Goal: Communication & Community: Answer question/provide support

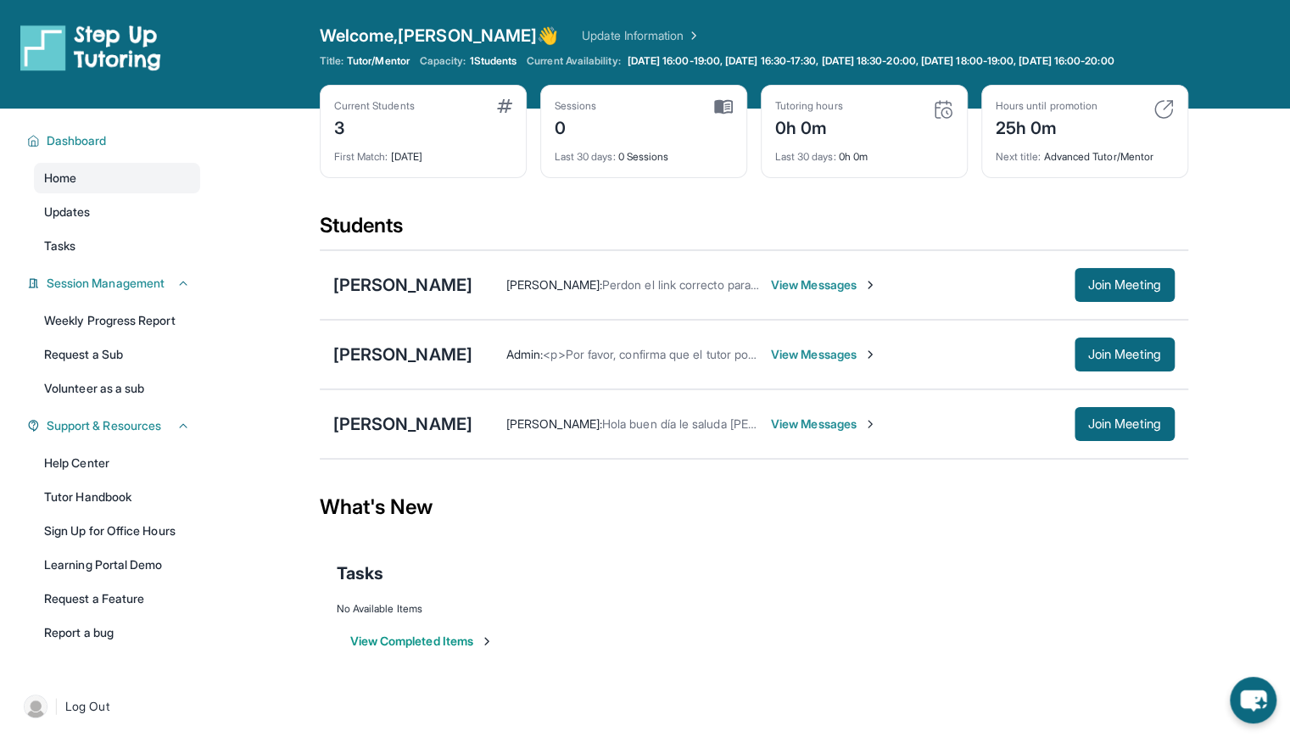
click at [877, 293] on span "View Messages" at bounding box center [824, 285] width 106 height 17
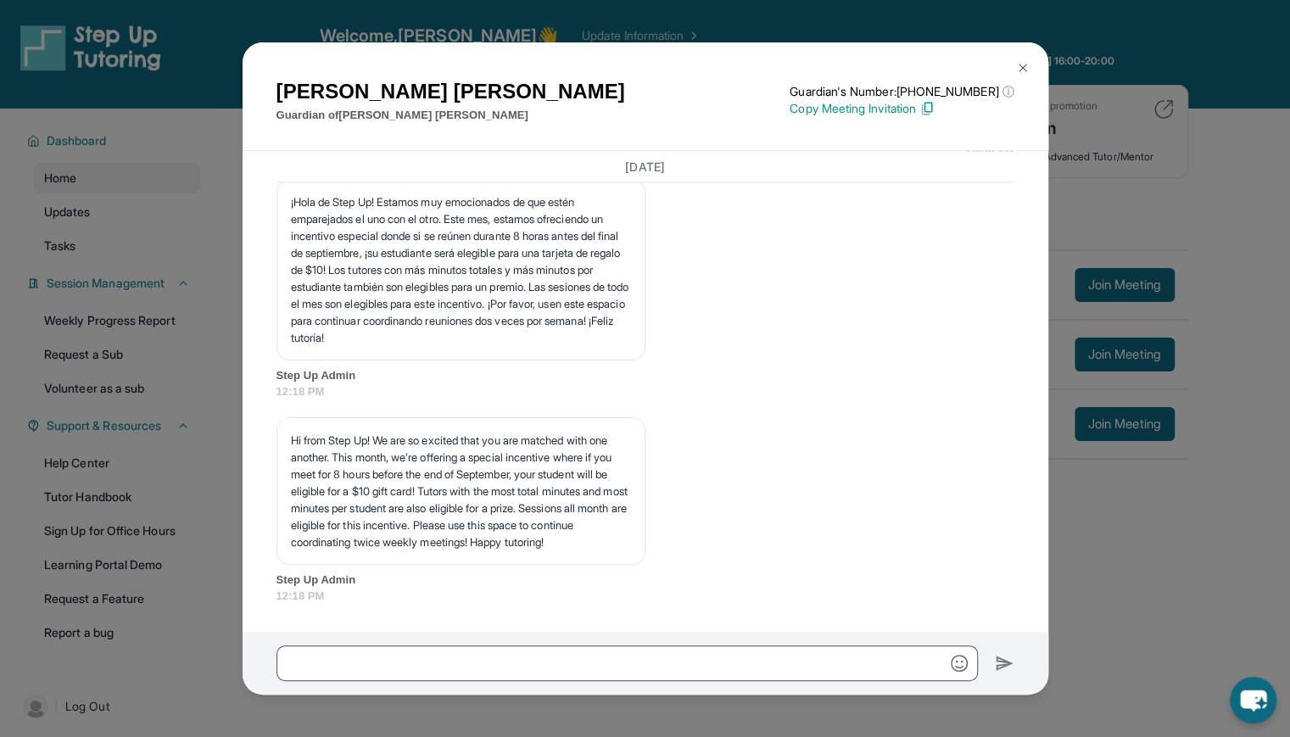
scroll to position [2137, 0]
click at [1173, 209] on div "[PERSON_NAME] Guardian of [PERSON_NAME] Guardian's Number: [PHONE_NUMBER] ⓘ Thi…" at bounding box center [645, 368] width 1290 height 737
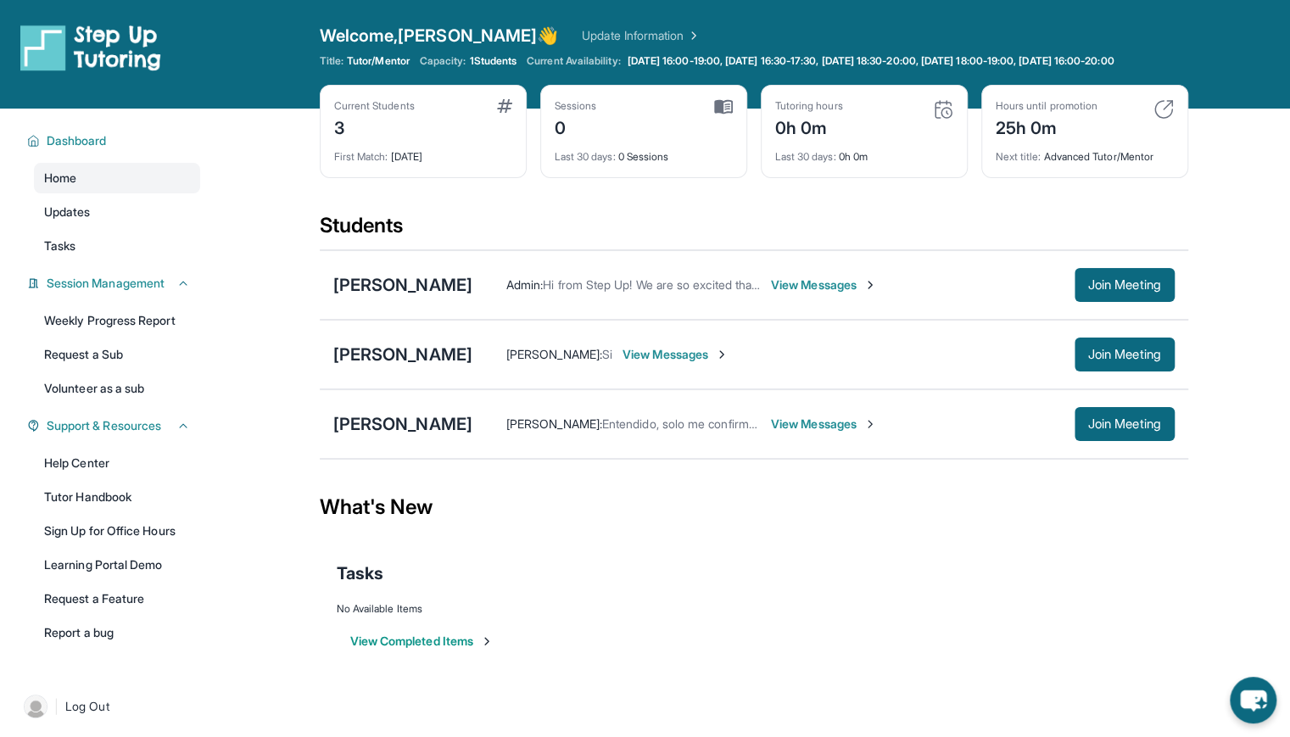
click at [729, 363] on span "View Messages" at bounding box center [676, 354] width 106 height 17
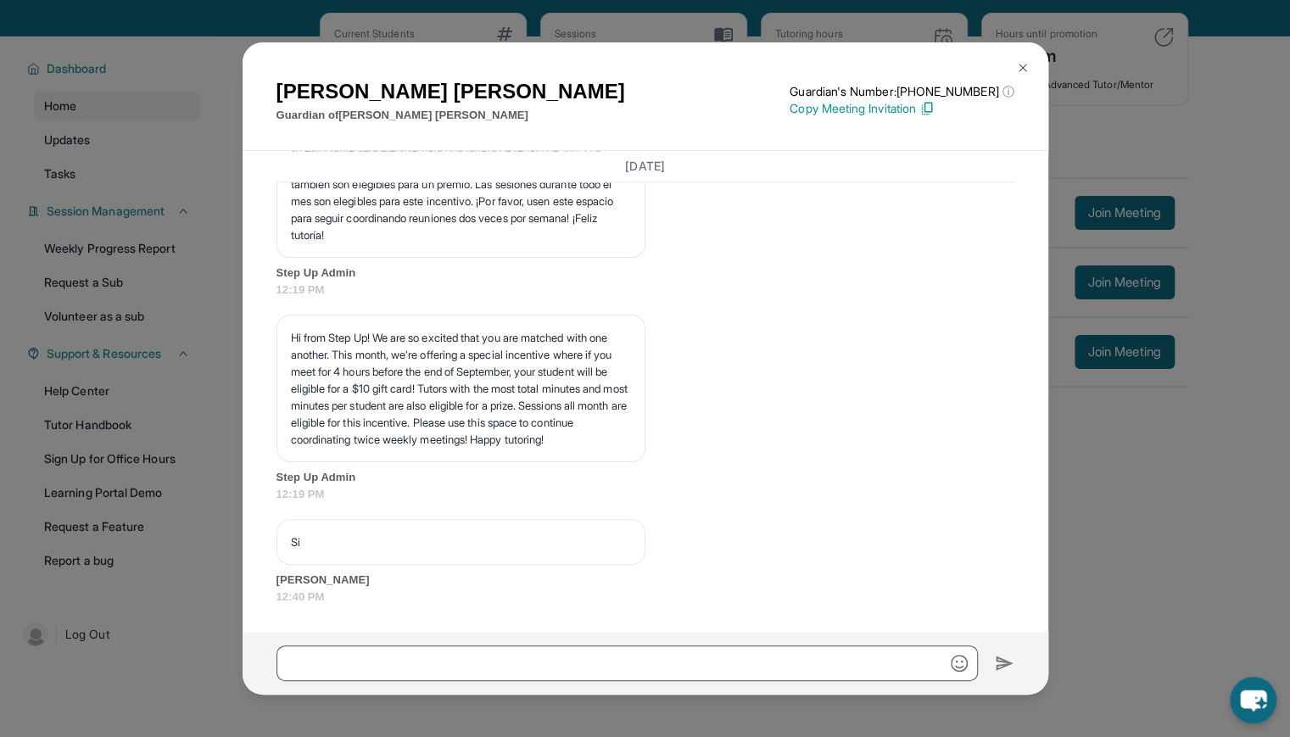
scroll to position [64, 0]
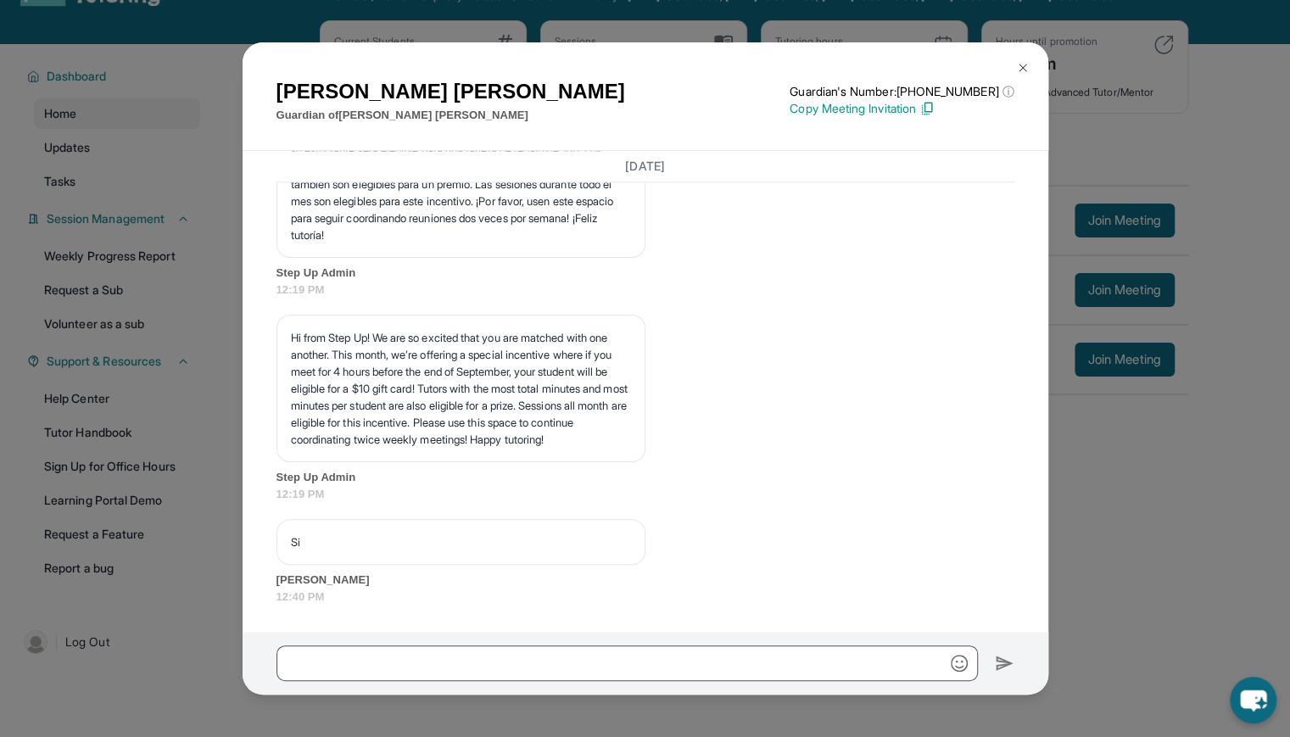
click at [1094, 577] on div "[PERSON_NAME] Guardian of [PERSON_NAME] Guardian's Number: [PHONE_NUMBER] ⓘ Thi…" at bounding box center [645, 368] width 1290 height 737
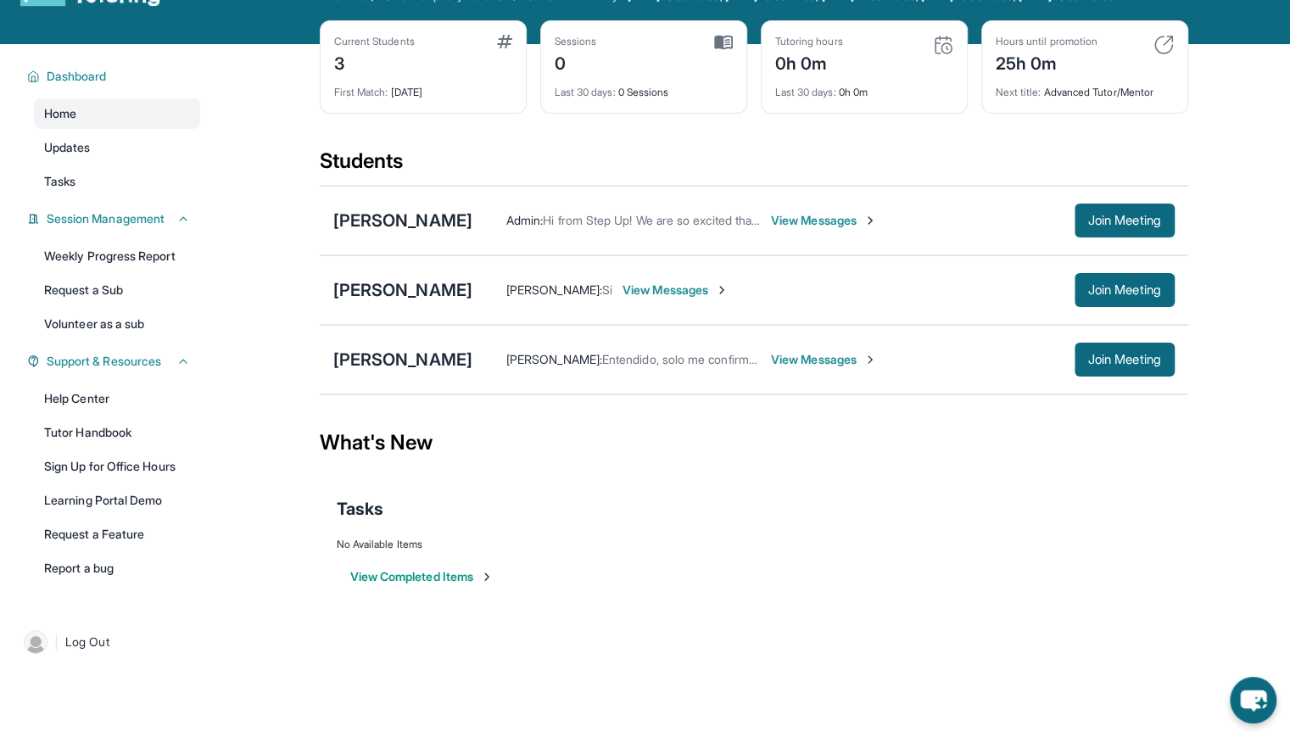
click at [877, 368] on span "View Messages" at bounding box center [824, 359] width 106 height 17
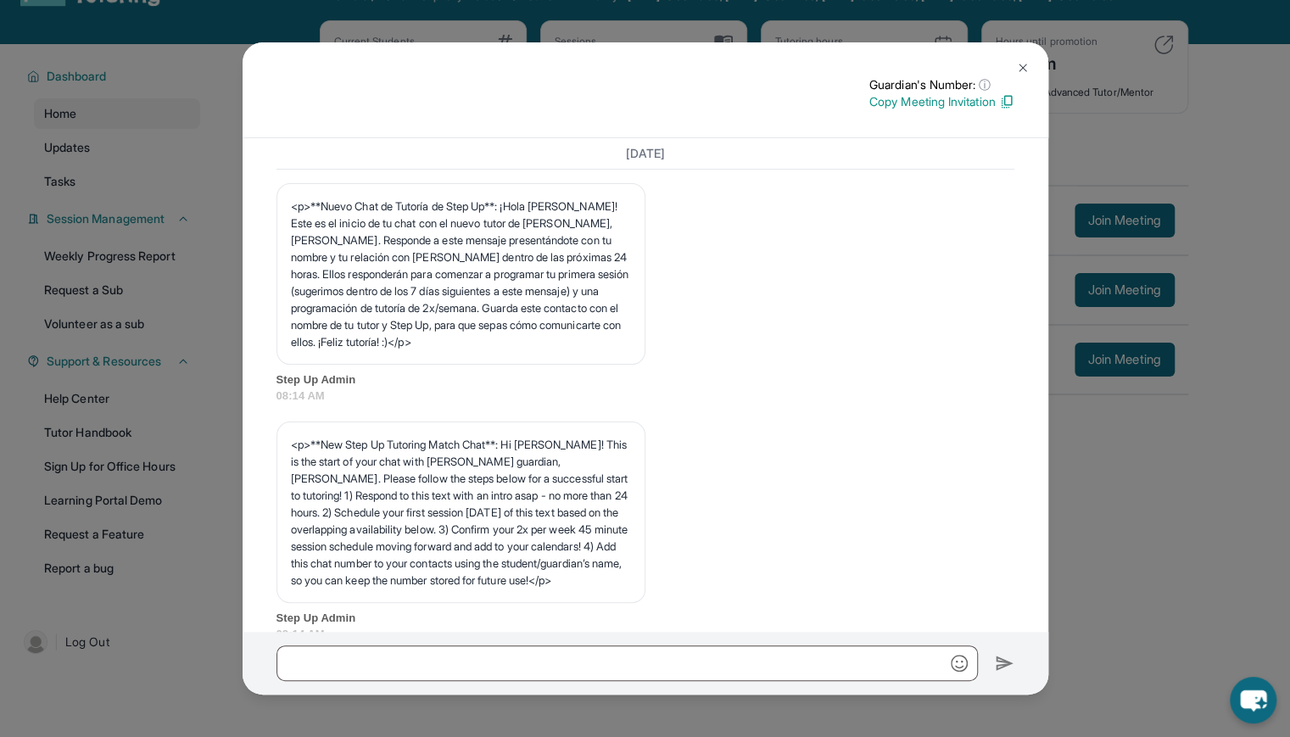
scroll to position [0, 0]
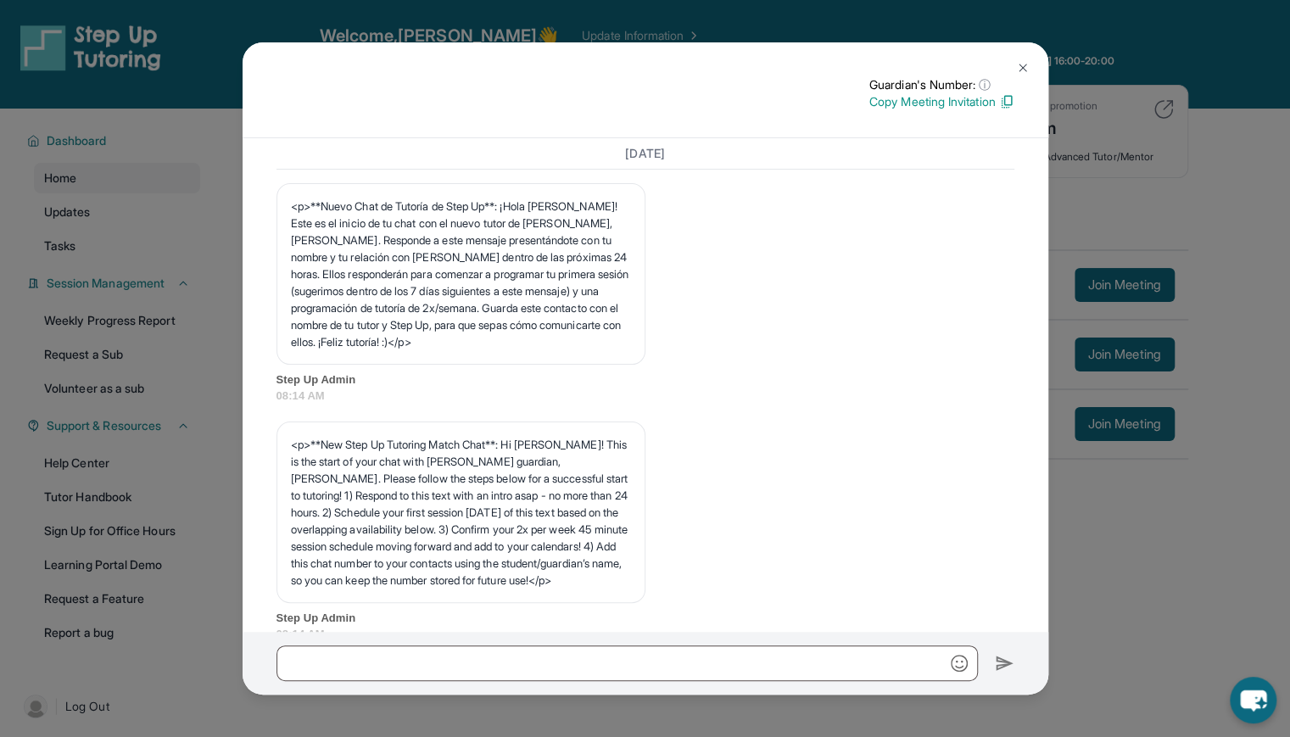
click at [1021, 70] on img at bounding box center [1023, 68] width 14 height 14
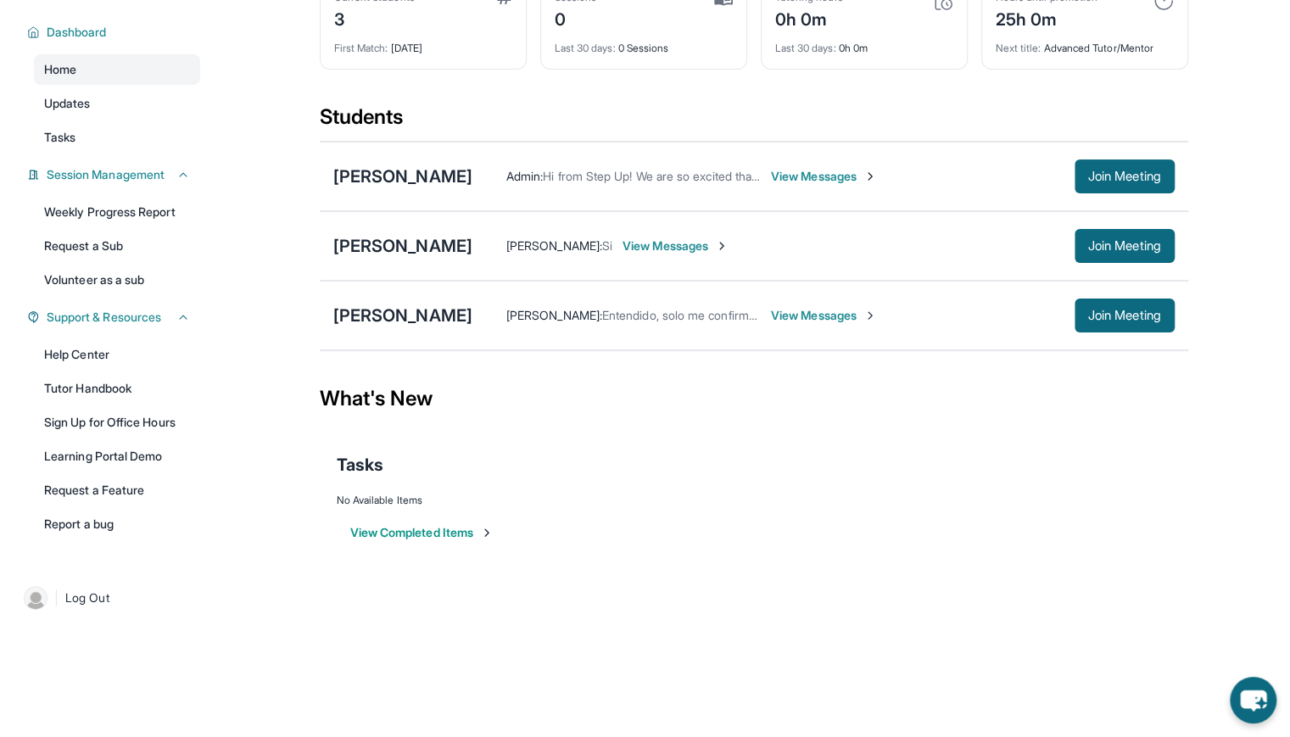
scroll to position [117, 0]
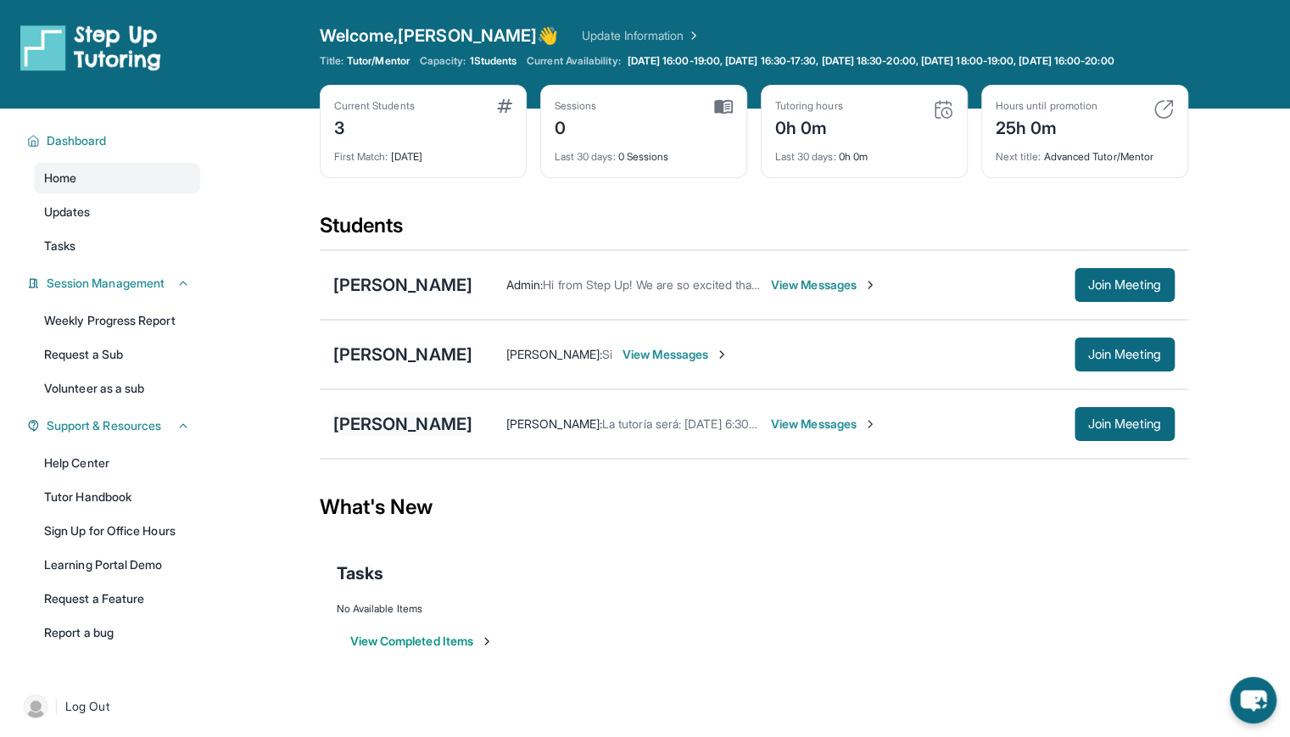
click at [472, 436] on div "[PERSON_NAME]" at bounding box center [402, 424] width 139 height 24
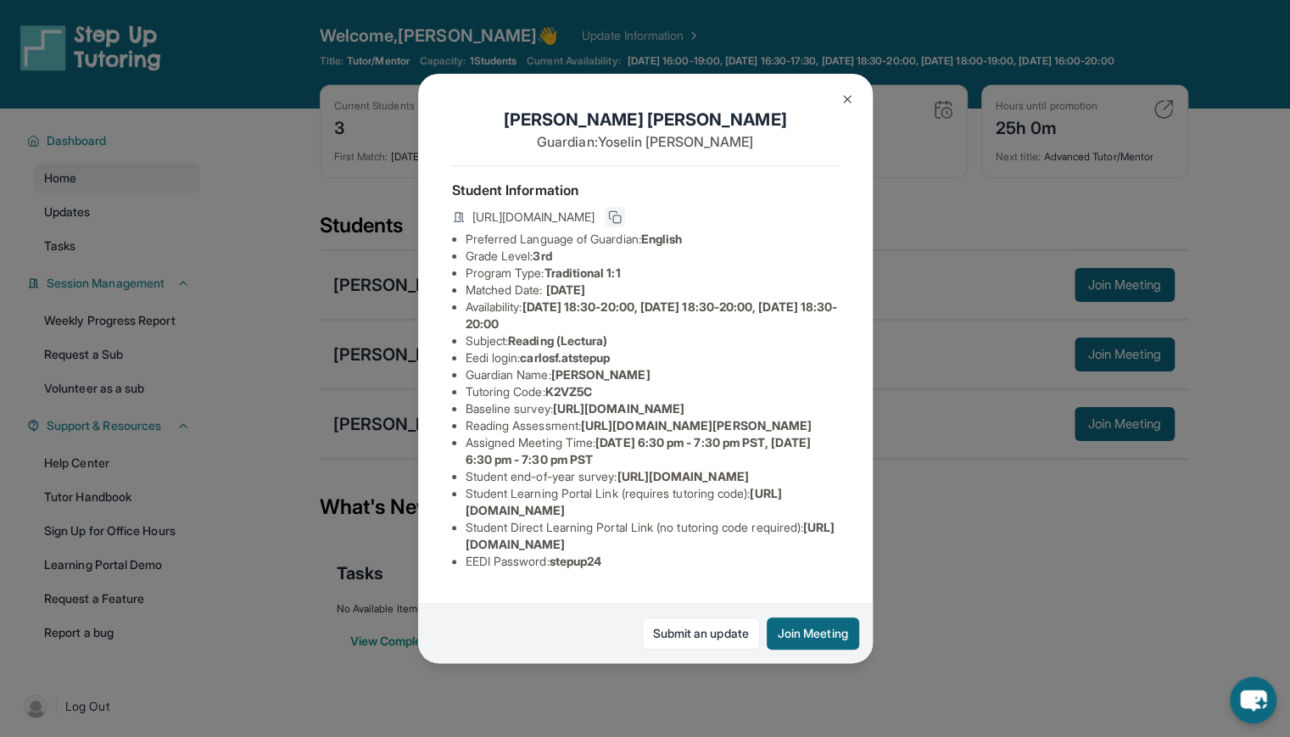
click at [622, 224] on icon at bounding box center [615, 217] width 14 height 14
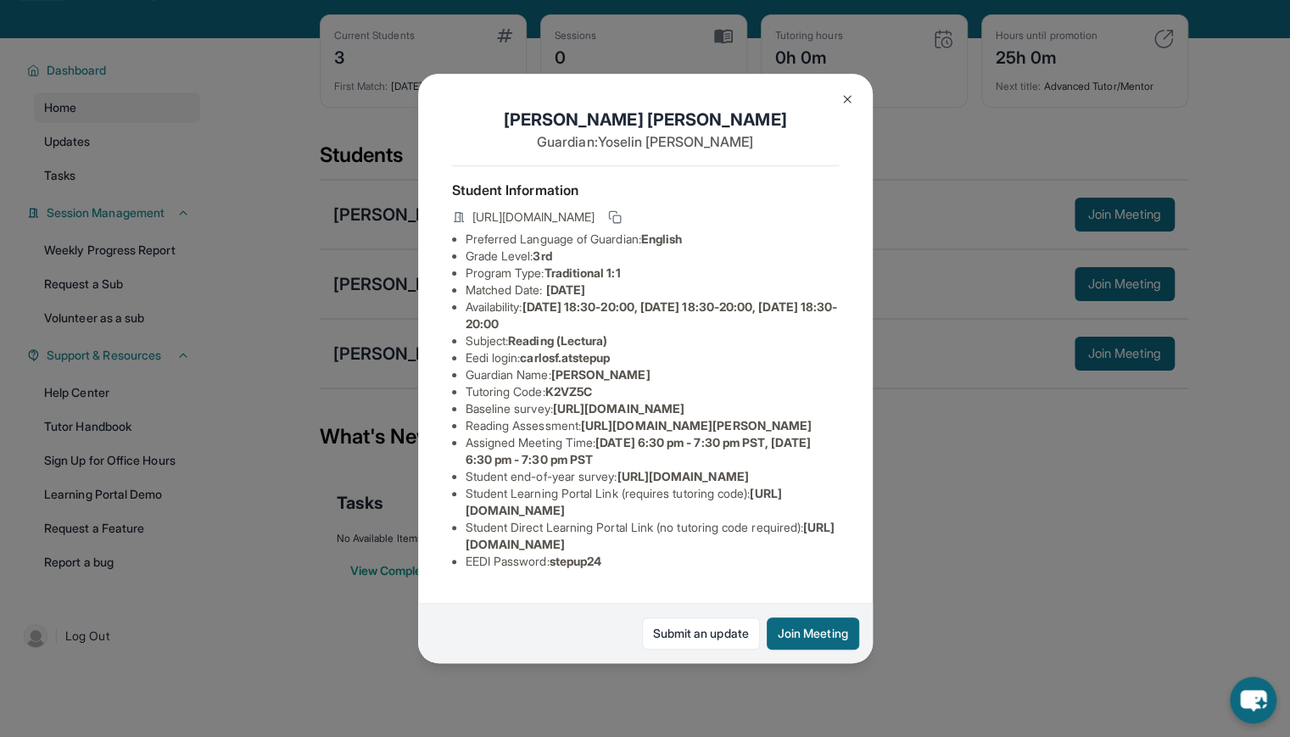
scroll to position [71, 0]
click at [940, 594] on div "Carlos Fernandez Jimenez Guardian: Yoselin Melgar Student Information https://s…" at bounding box center [645, 368] width 1290 height 737
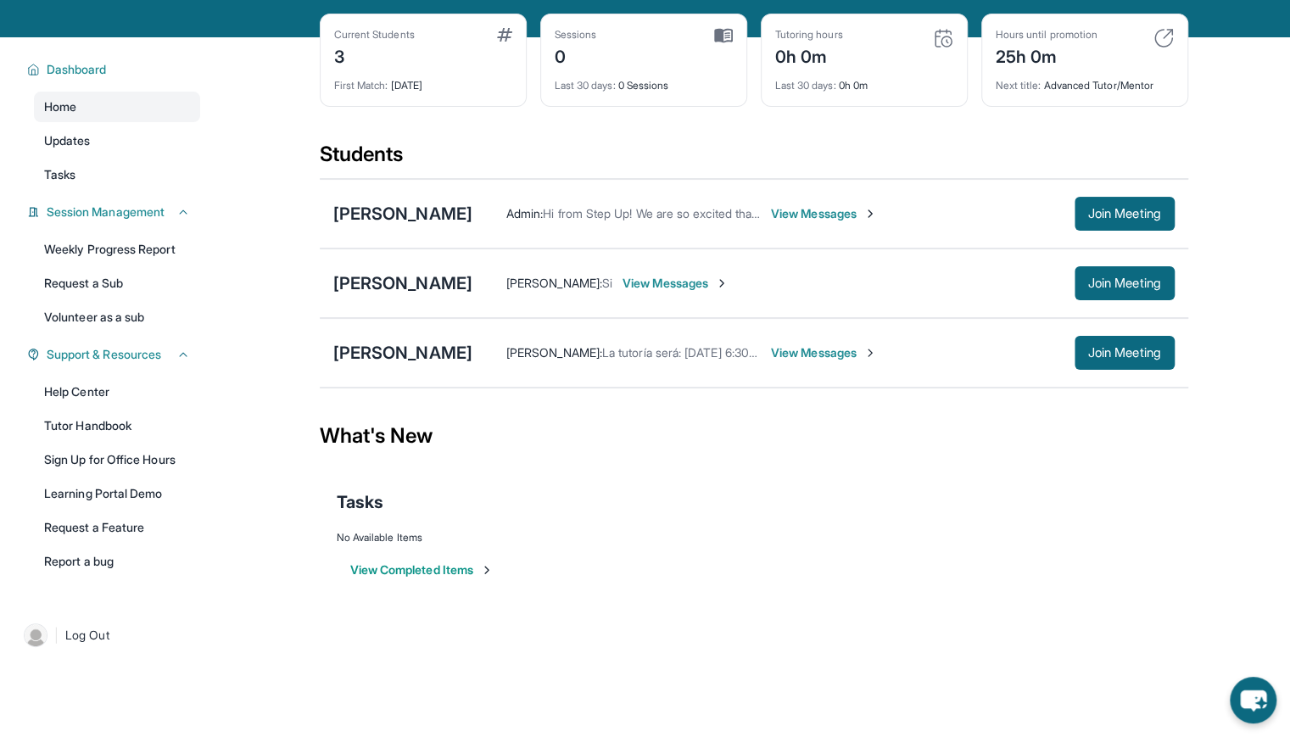
click at [877, 361] on span "View Messages" at bounding box center [824, 352] width 106 height 17
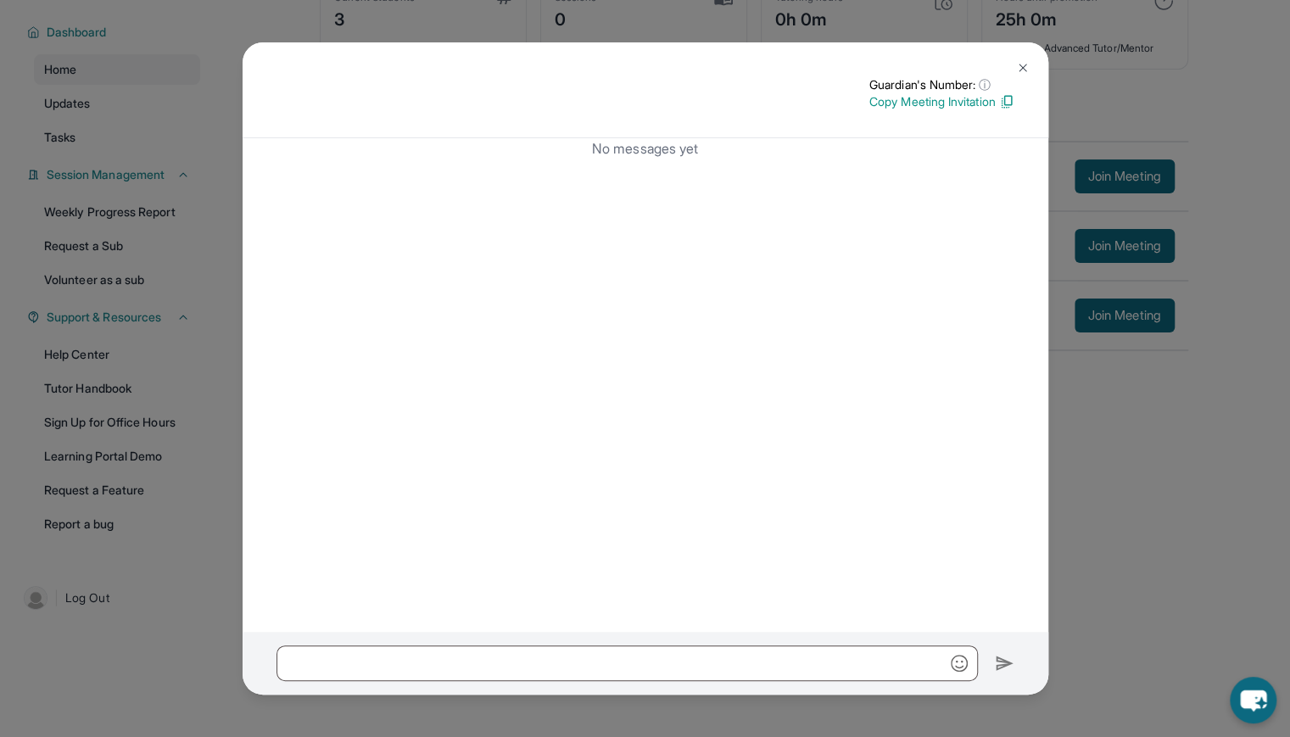
scroll to position [0, 0]
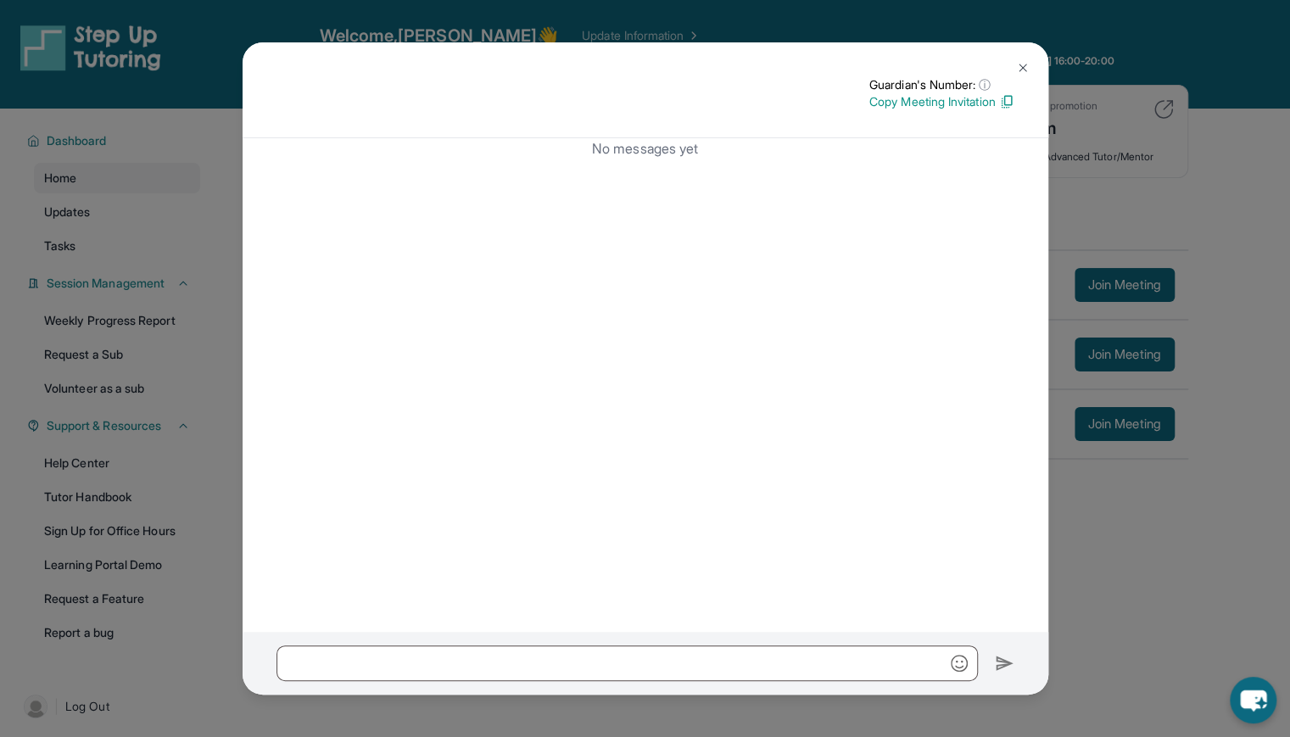
click at [1025, 65] on img at bounding box center [1023, 68] width 14 height 14
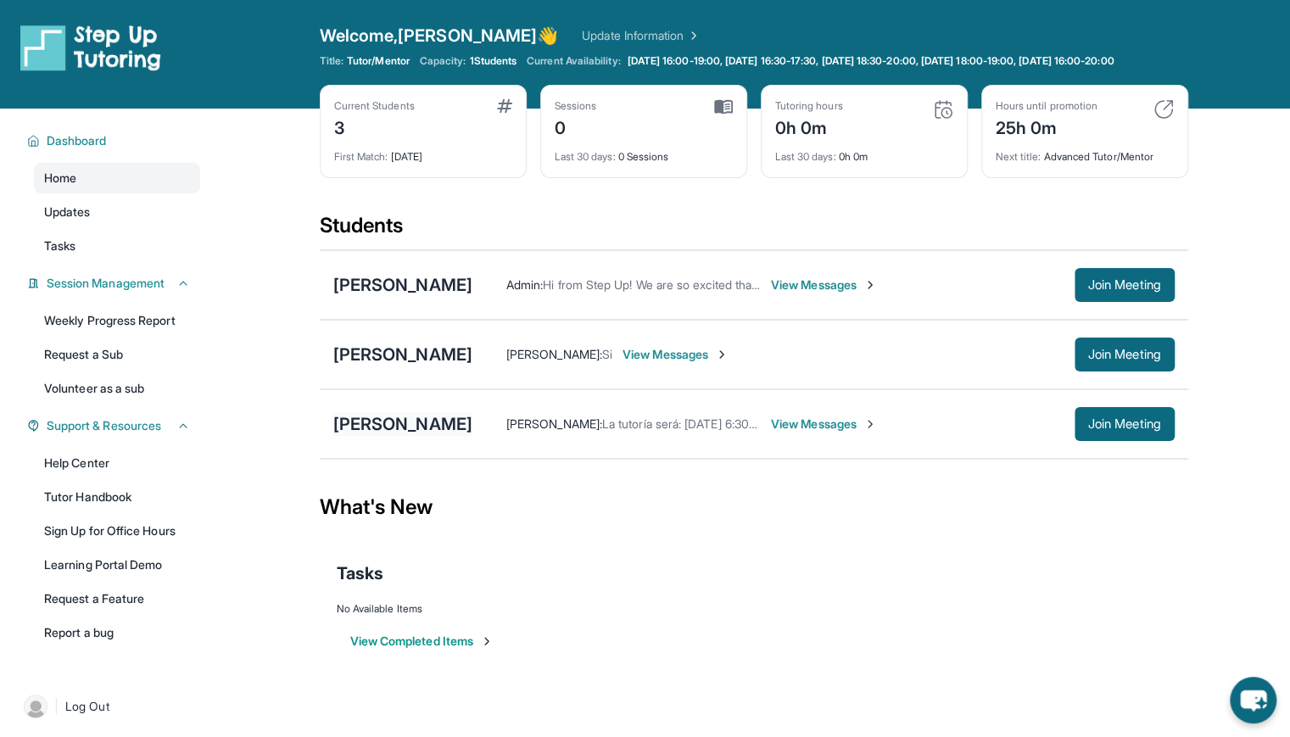
click at [472, 436] on div "[PERSON_NAME]" at bounding box center [402, 424] width 139 height 24
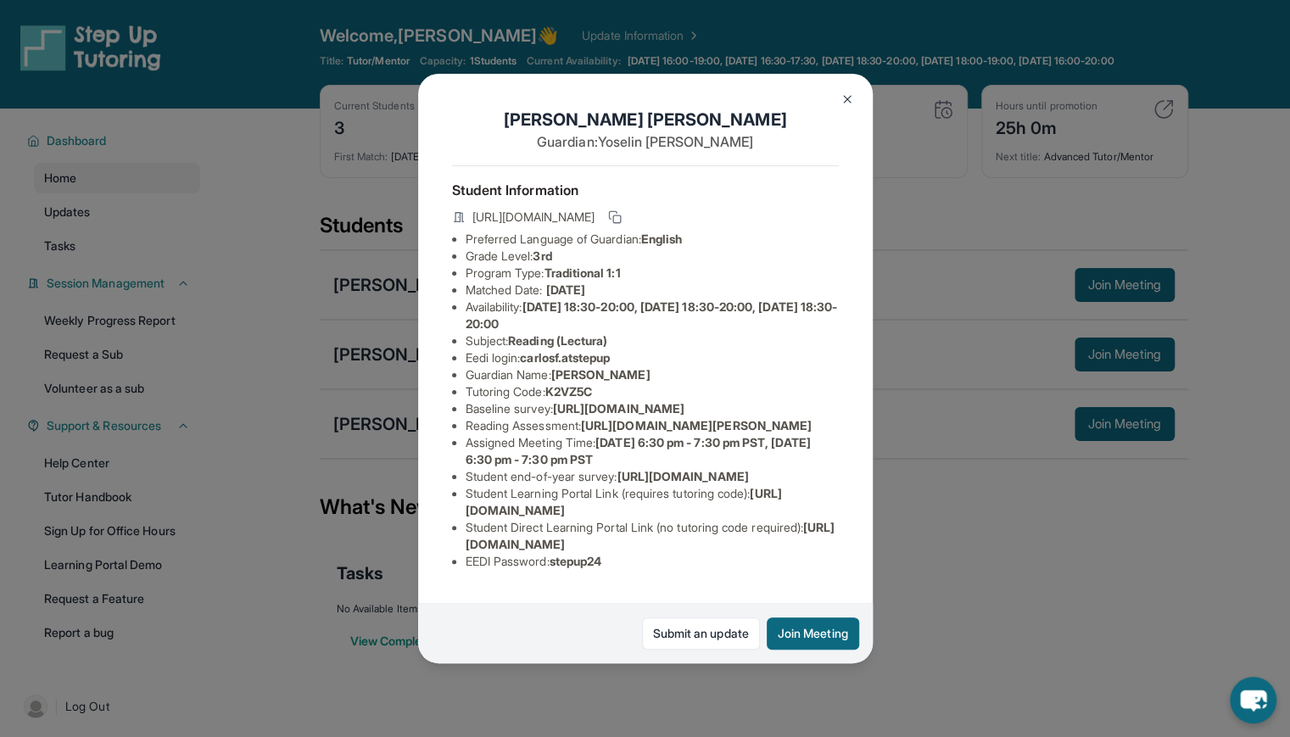
click at [846, 92] on img at bounding box center [848, 99] width 14 height 14
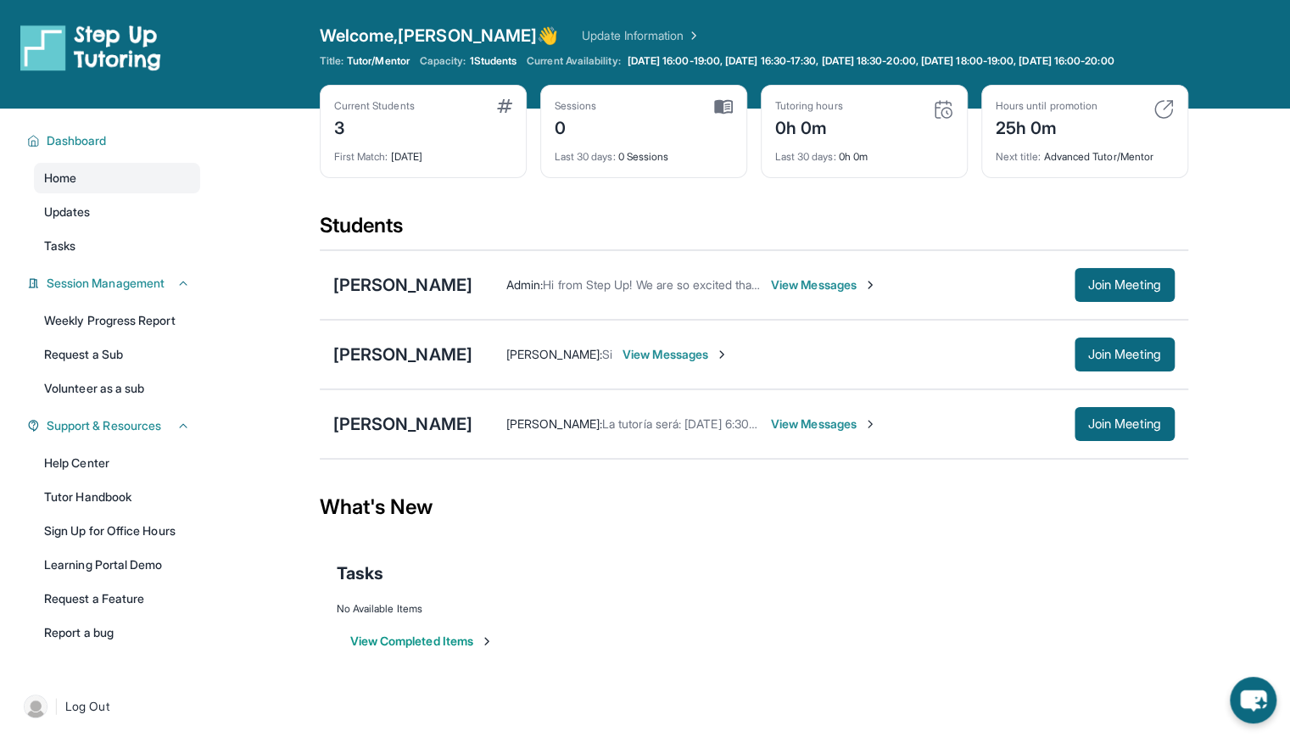
click at [877, 433] on span "View Messages" at bounding box center [824, 424] width 106 height 17
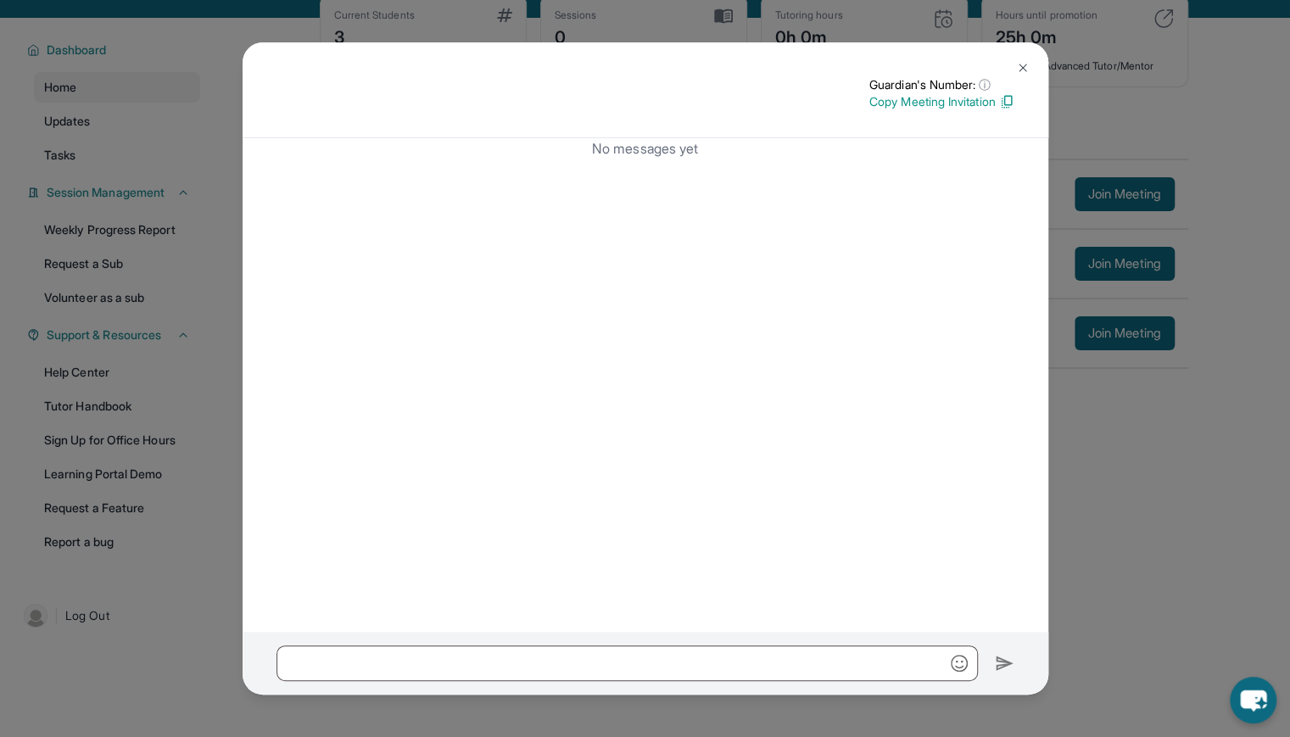
scroll to position [122, 0]
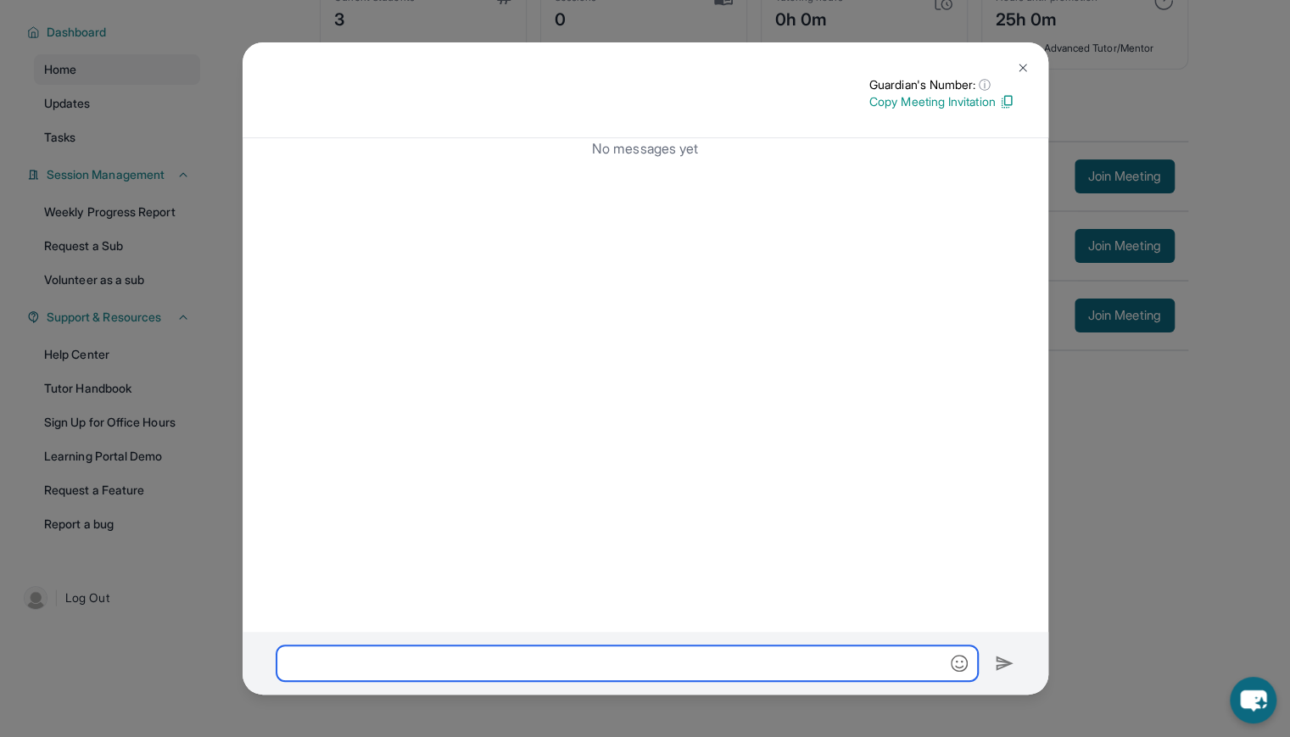
click at [466, 652] on input "text" at bounding box center [627, 663] width 701 height 36
paste input "**********"
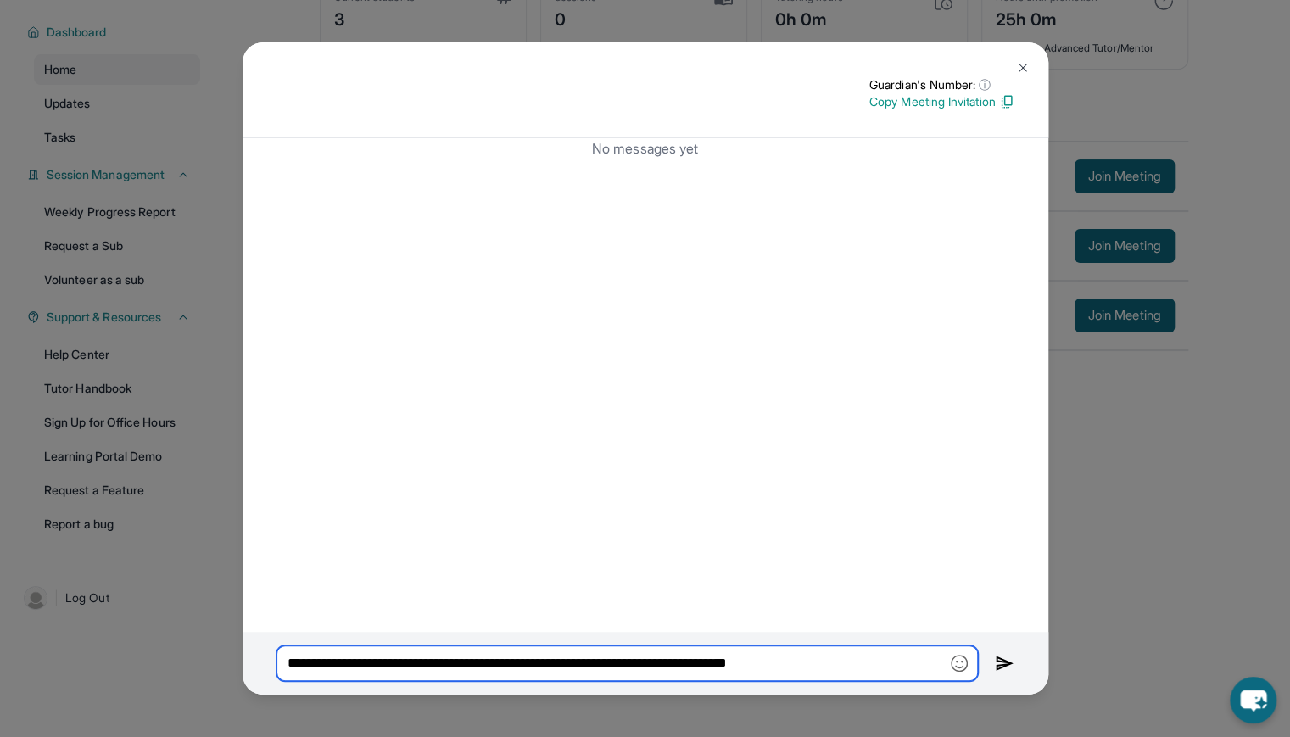
click at [390, 664] on input "**********" at bounding box center [627, 663] width 701 height 36
type input "**********"
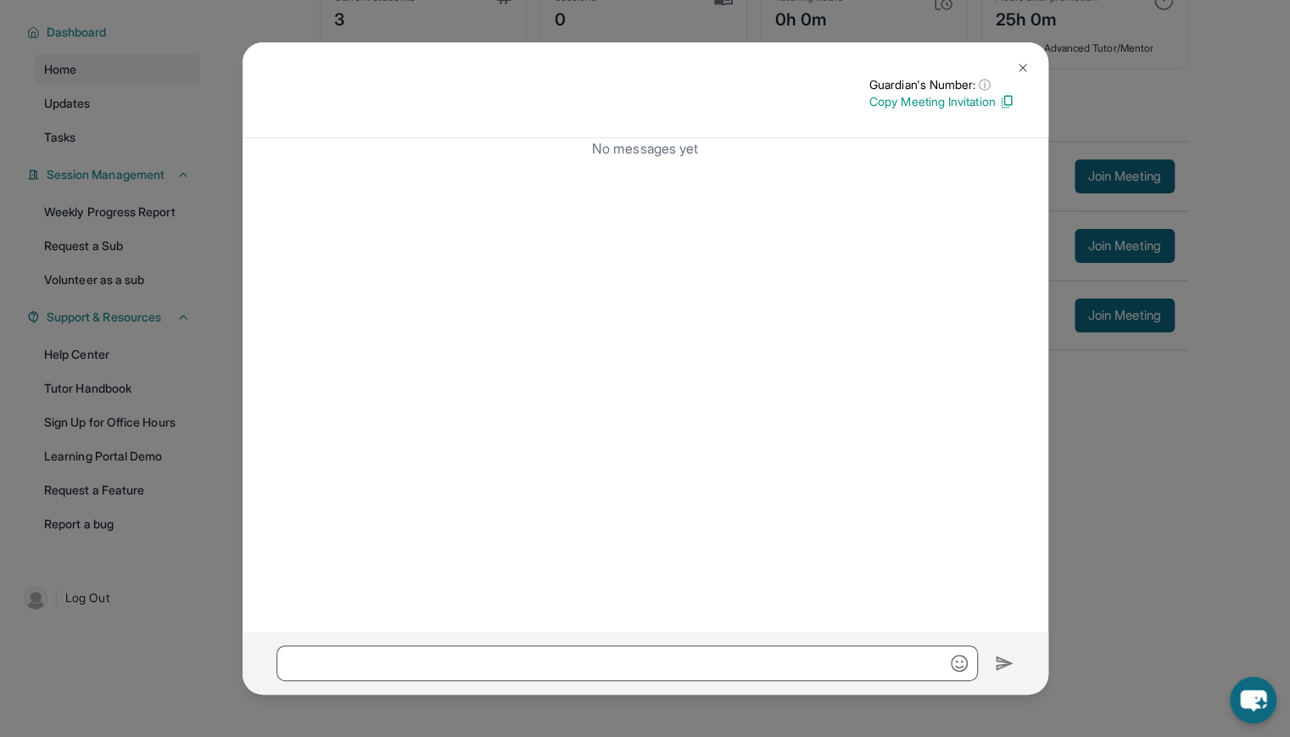
click at [1025, 63] on img at bounding box center [1023, 68] width 14 height 14
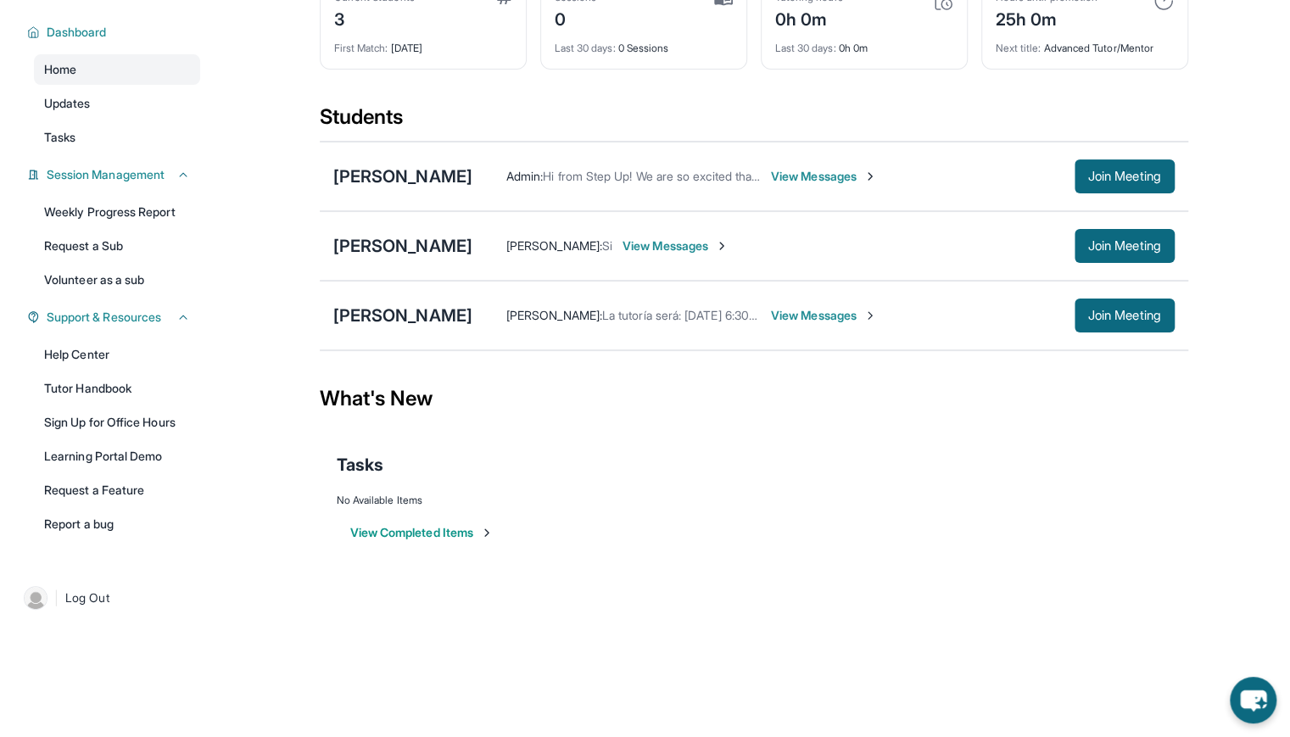
click at [725, 311] on span "La tutoría será: Miércoles 6:30-7:30pm Viernes 6:30-7:30pm Podemos comenzar est…" at bounding box center [1229, 315] width 1254 height 14
click at [472, 304] on div "[PERSON_NAME]" at bounding box center [402, 316] width 139 height 24
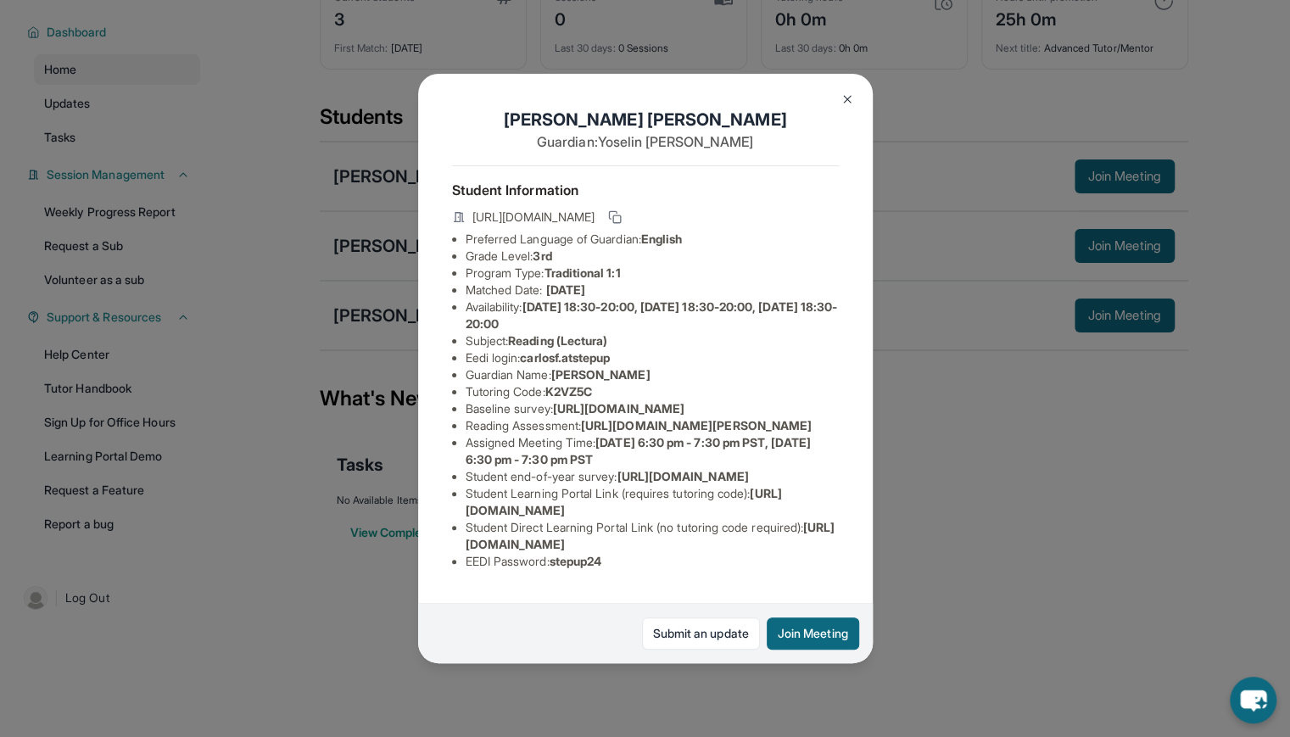
scroll to position [166, 0]
click at [667, 434] on li "Assigned Meeting Time : Wednesday 6:30 pm - 7:30 pm PST, Friday 6:30 pm - 7:30 …" at bounding box center [652, 451] width 373 height 34
click at [622, 210] on icon at bounding box center [615, 217] width 14 height 14
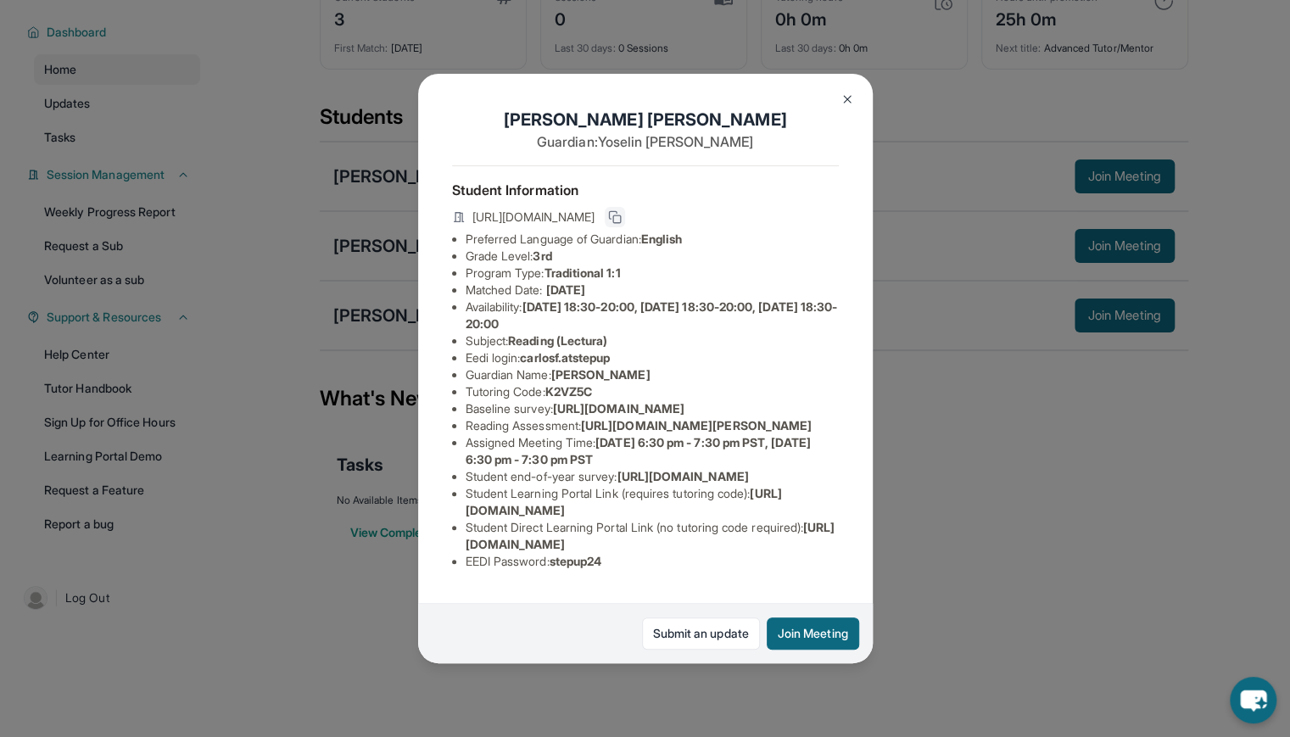
click at [621, 221] on rect at bounding box center [617, 219] width 8 height 8
click at [846, 98] on img at bounding box center [848, 99] width 14 height 14
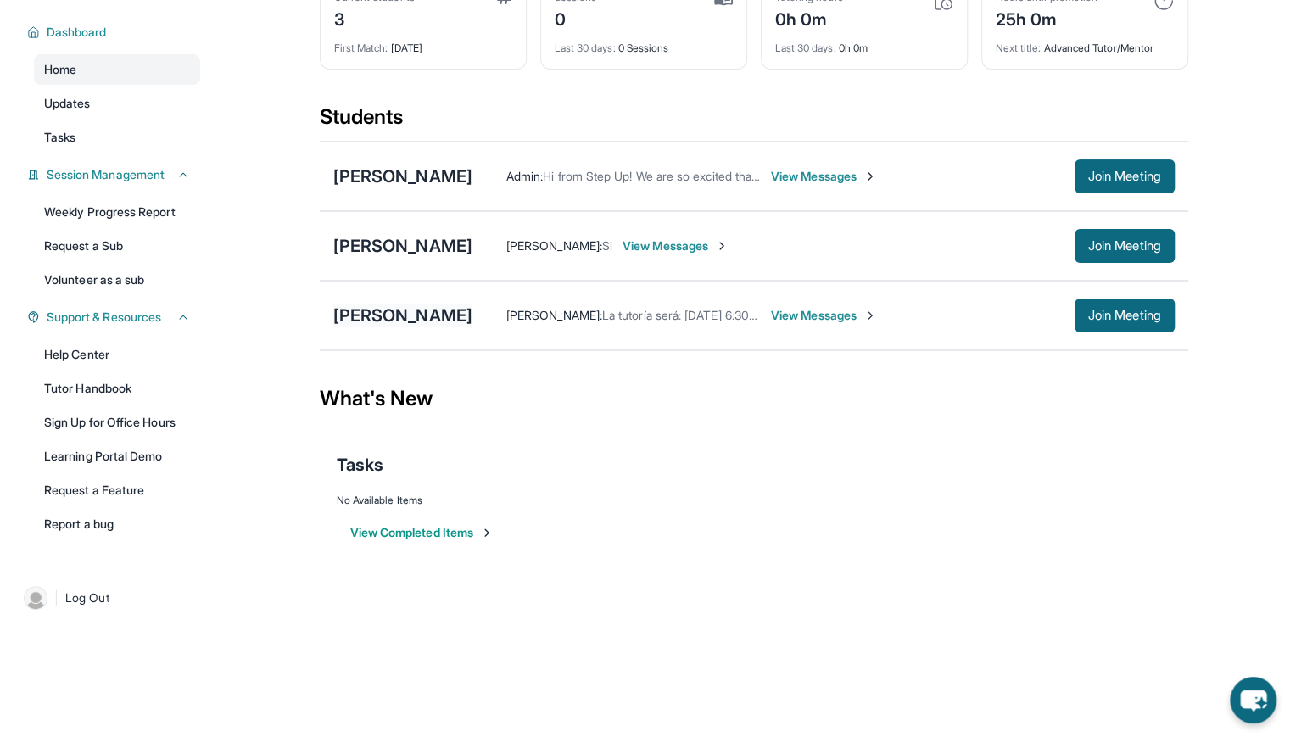
click at [472, 312] on div "[PERSON_NAME]" at bounding box center [402, 316] width 139 height 24
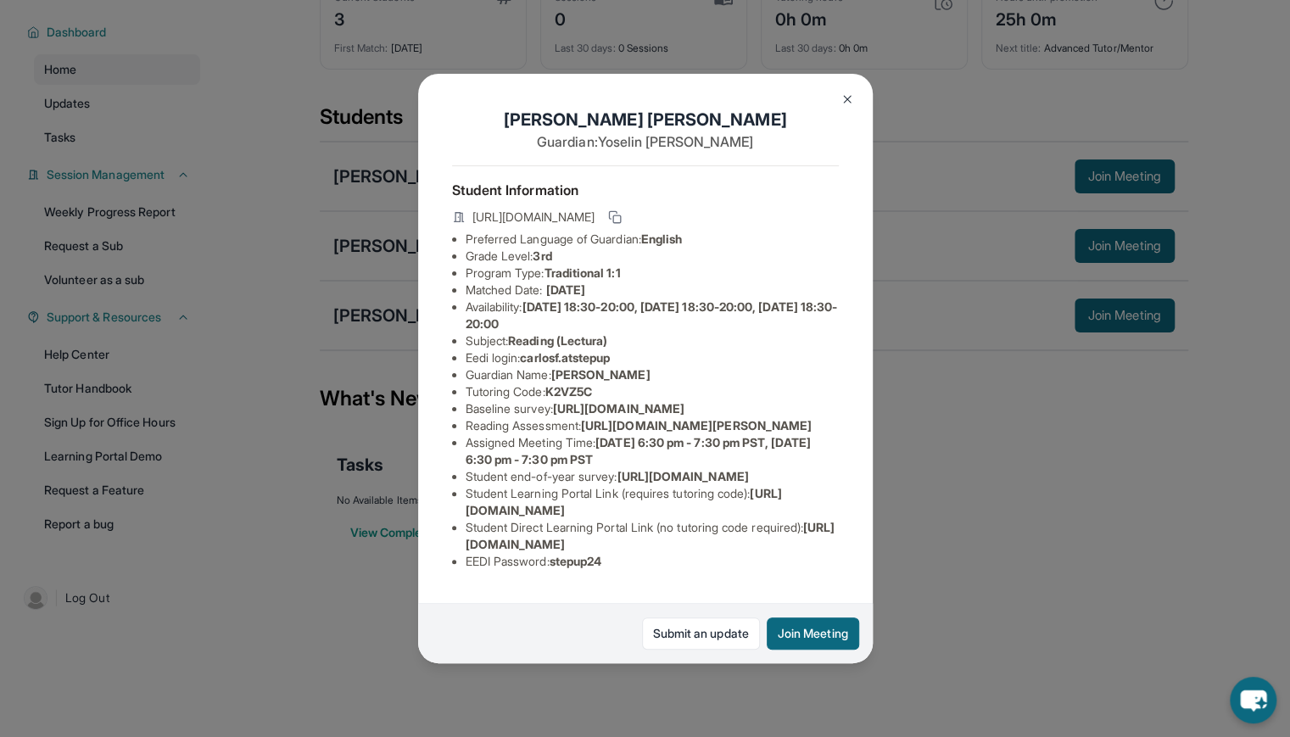
click at [846, 94] on img at bounding box center [848, 99] width 14 height 14
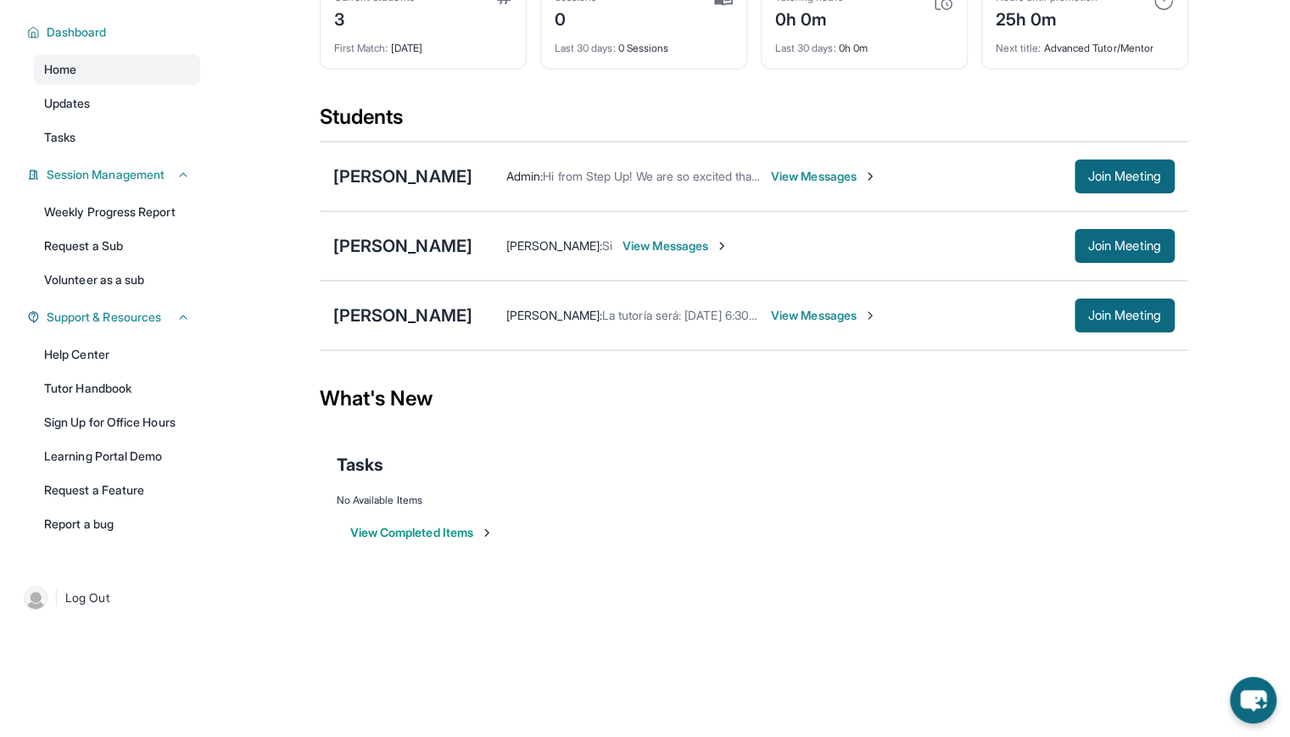
click at [877, 314] on span "View Messages" at bounding box center [824, 315] width 106 height 17
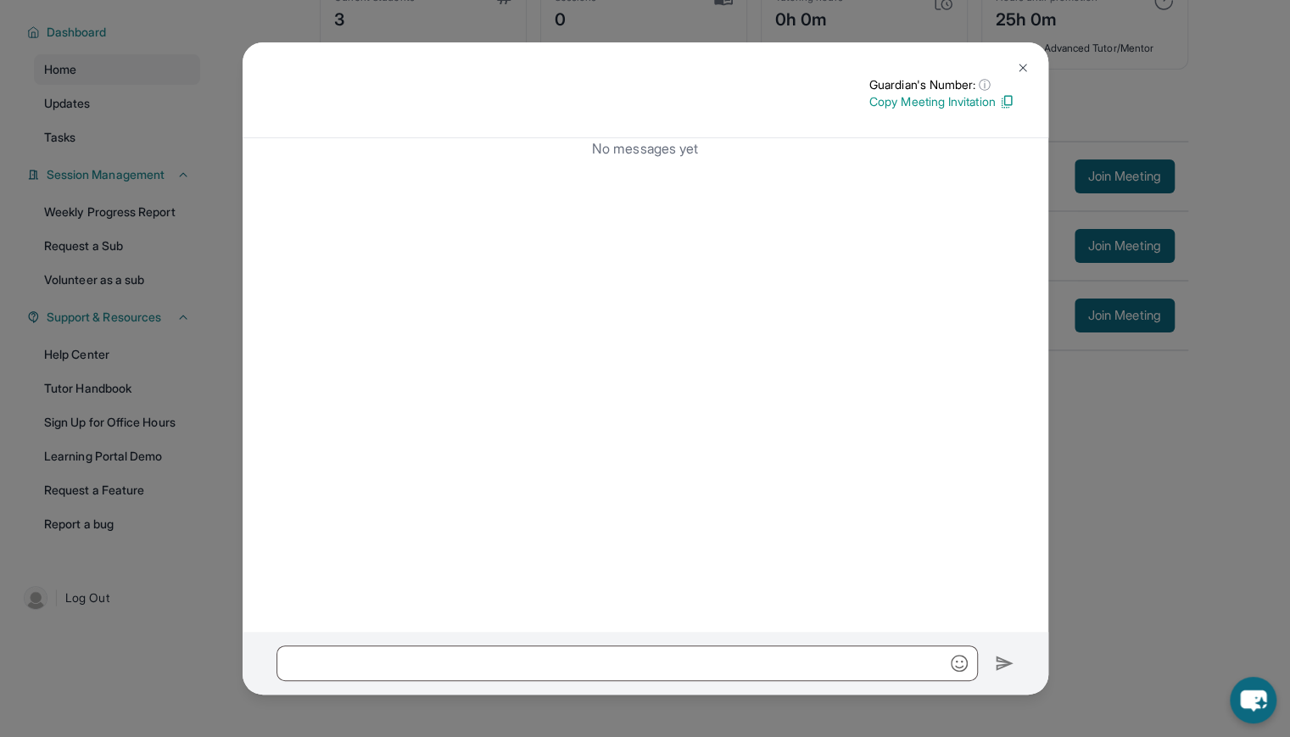
click at [1020, 69] on img at bounding box center [1023, 68] width 14 height 14
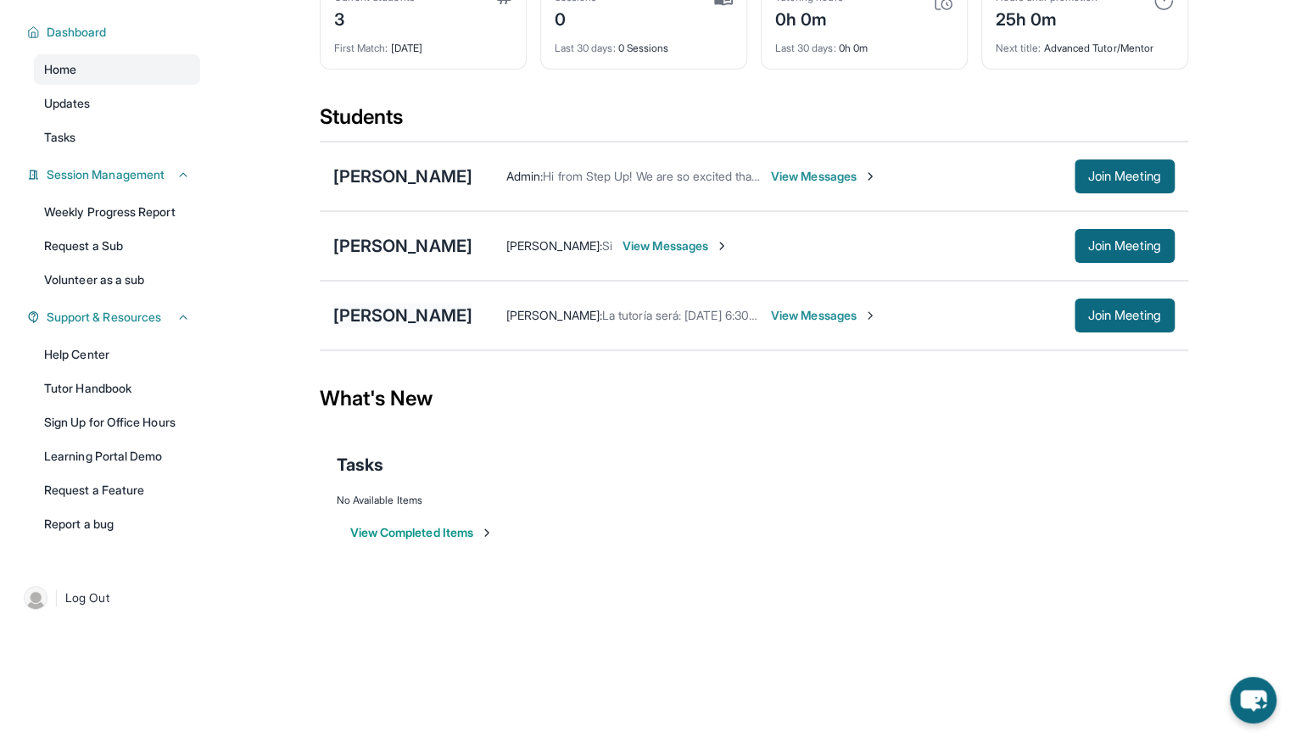
click at [472, 315] on div "[PERSON_NAME]" at bounding box center [402, 316] width 139 height 24
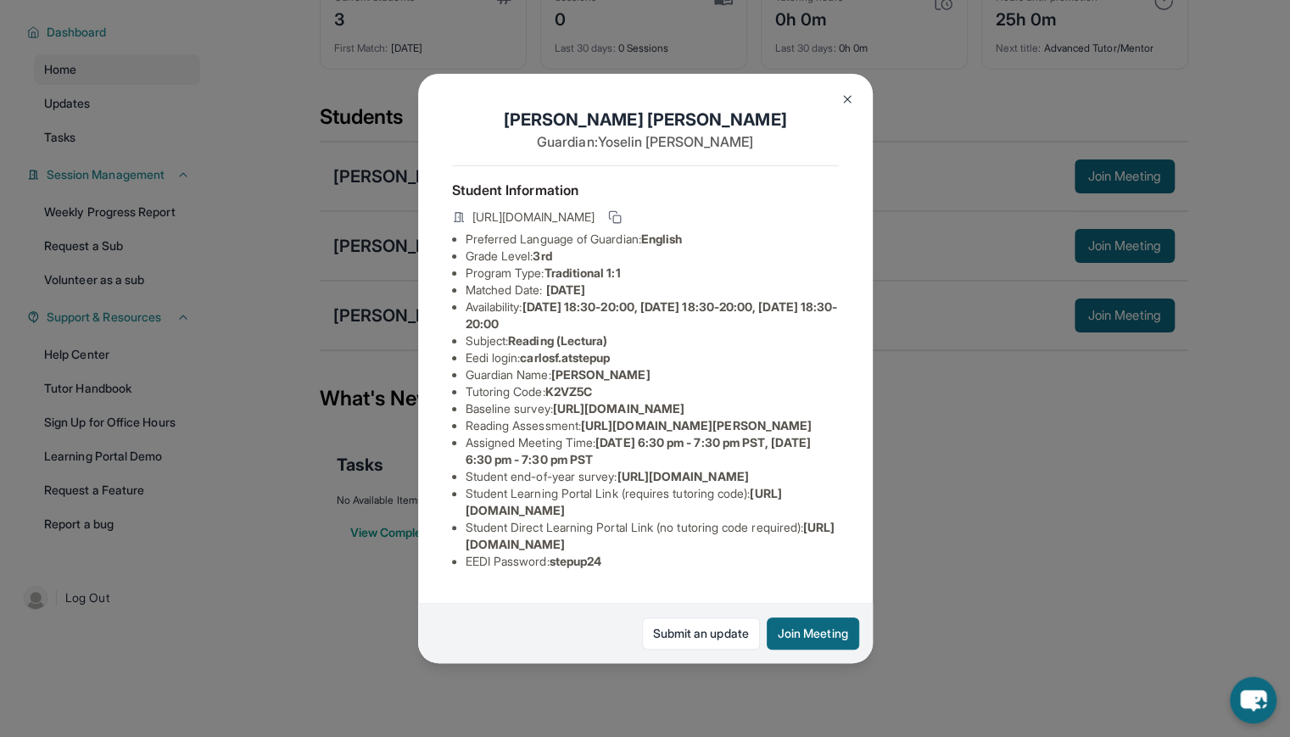
click at [932, 428] on div "Carlos Fernandez Jimenez Guardian: Yoselin Melgar Student Information https://s…" at bounding box center [645, 368] width 1290 height 737
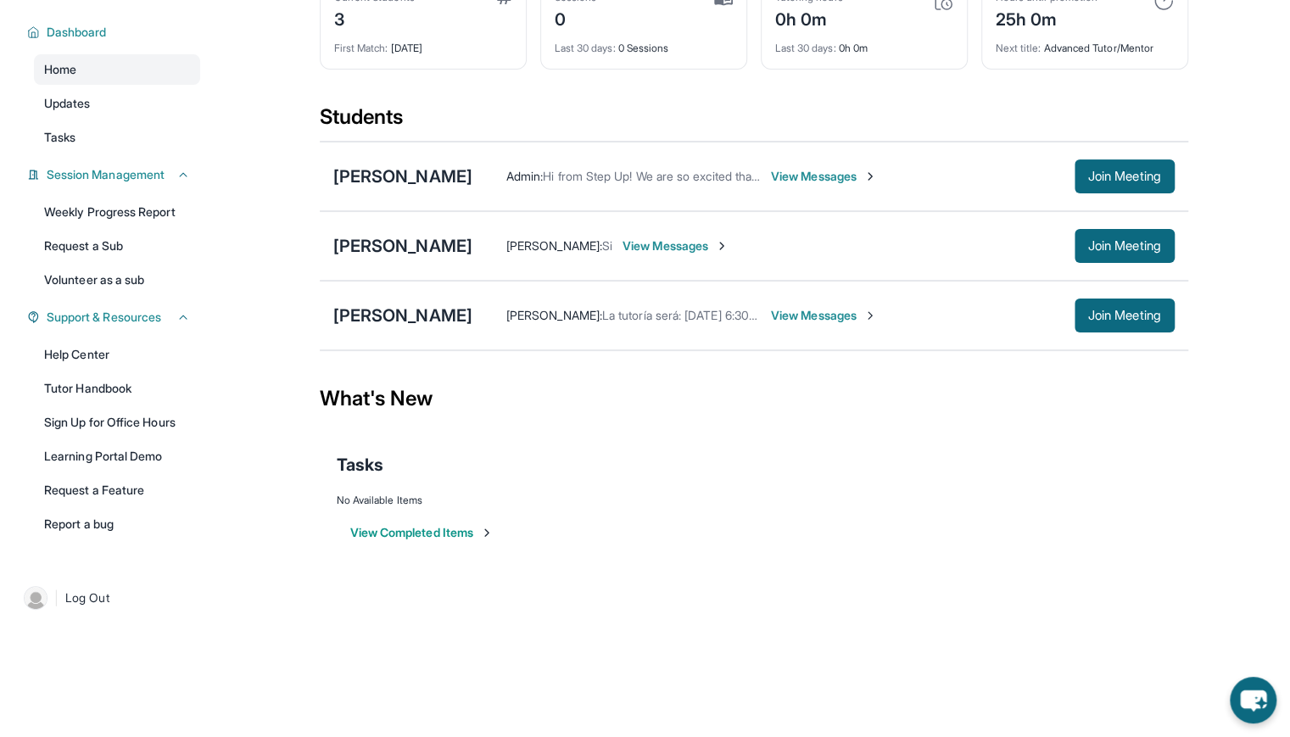
click at [877, 311] on span "View Messages" at bounding box center [824, 315] width 106 height 17
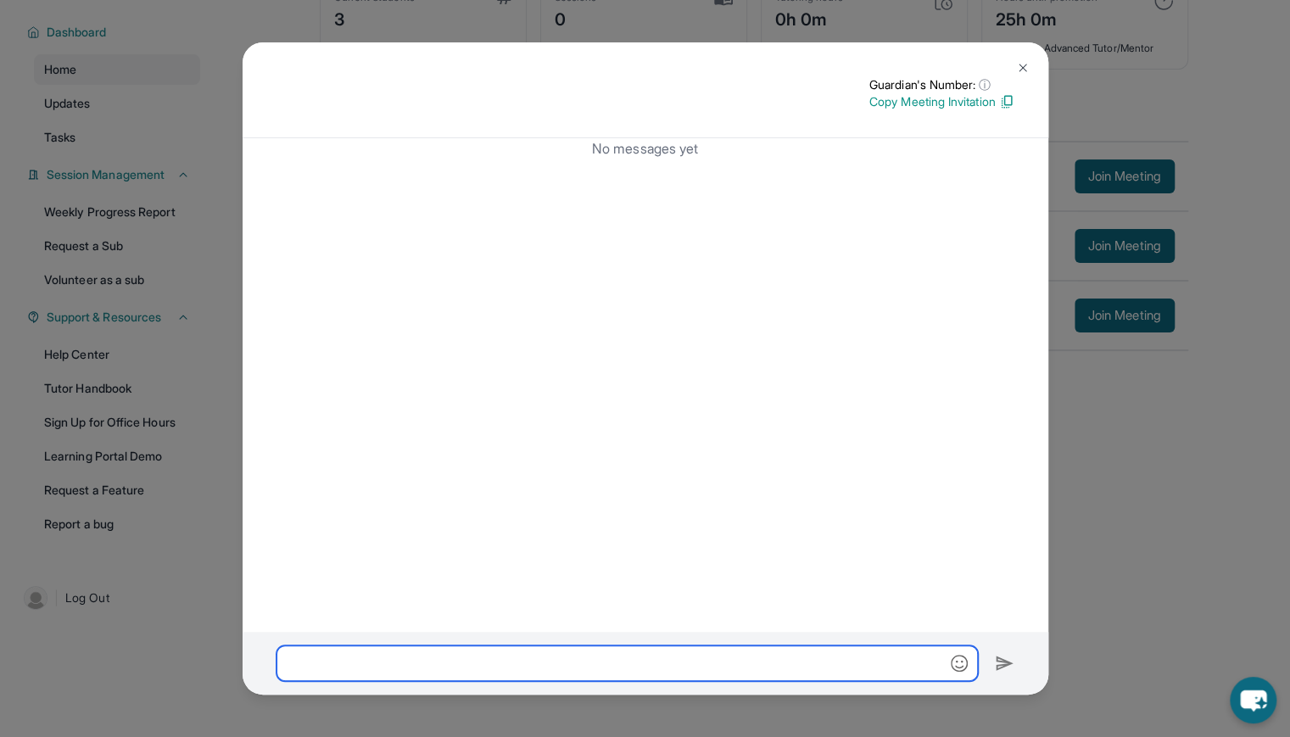
click at [409, 668] on input "text" at bounding box center [627, 663] width 701 height 36
paste input "**********"
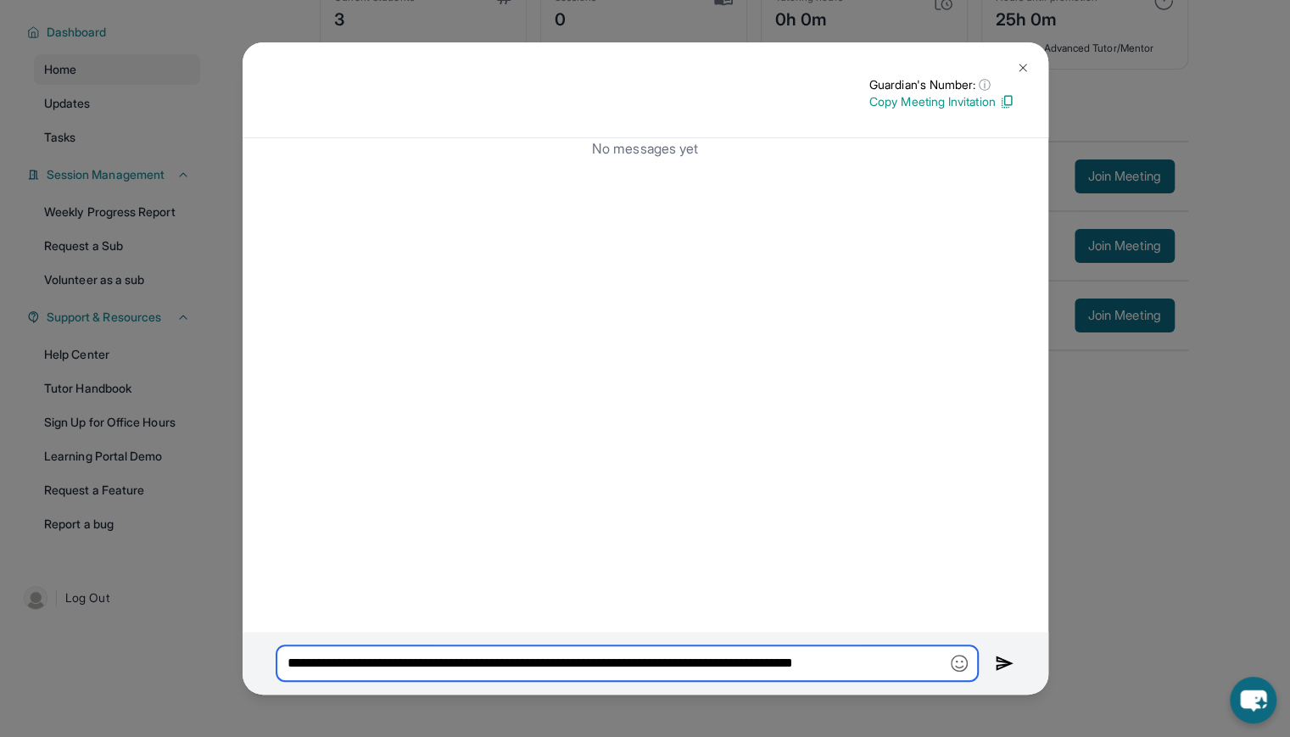
type input "**********"
click at [1005, 663] on img at bounding box center [1005, 663] width 20 height 20
click at [999, 664] on img at bounding box center [1005, 663] width 20 height 20
drag, startPoint x: 933, startPoint y: 664, endPoint x: 237, endPoint y: 697, distance: 696.3
click at [237, 697] on div "**********" at bounding box center [645, 368] width 1290 height 737
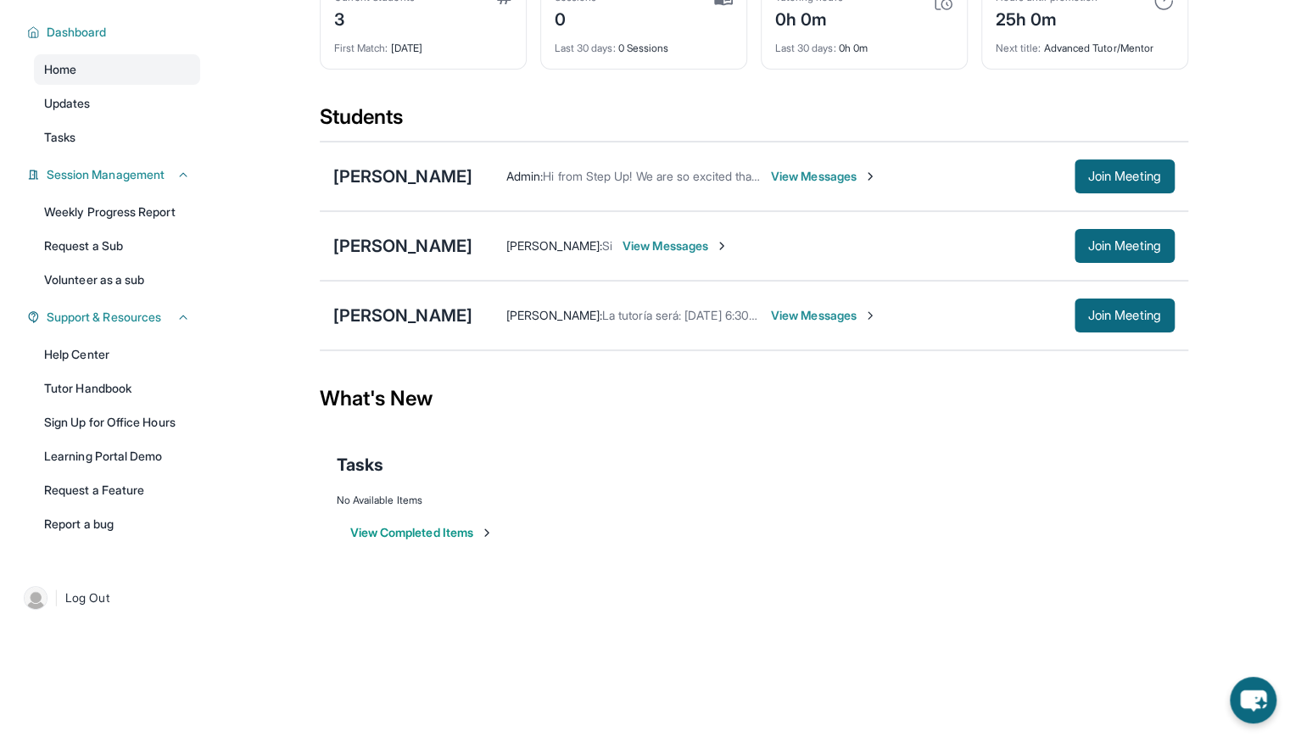
click at [906, 302] on div "Andrea Escobar : La tutoría será: Miércoles 6:30-7:30pm Viernes 6:30-7:30pm Pod…" at bounding box center [823, 316] width 702 height 34
click at [877, 309] on span "View Messages" at bounding box center [824, 315] width 106 height 17
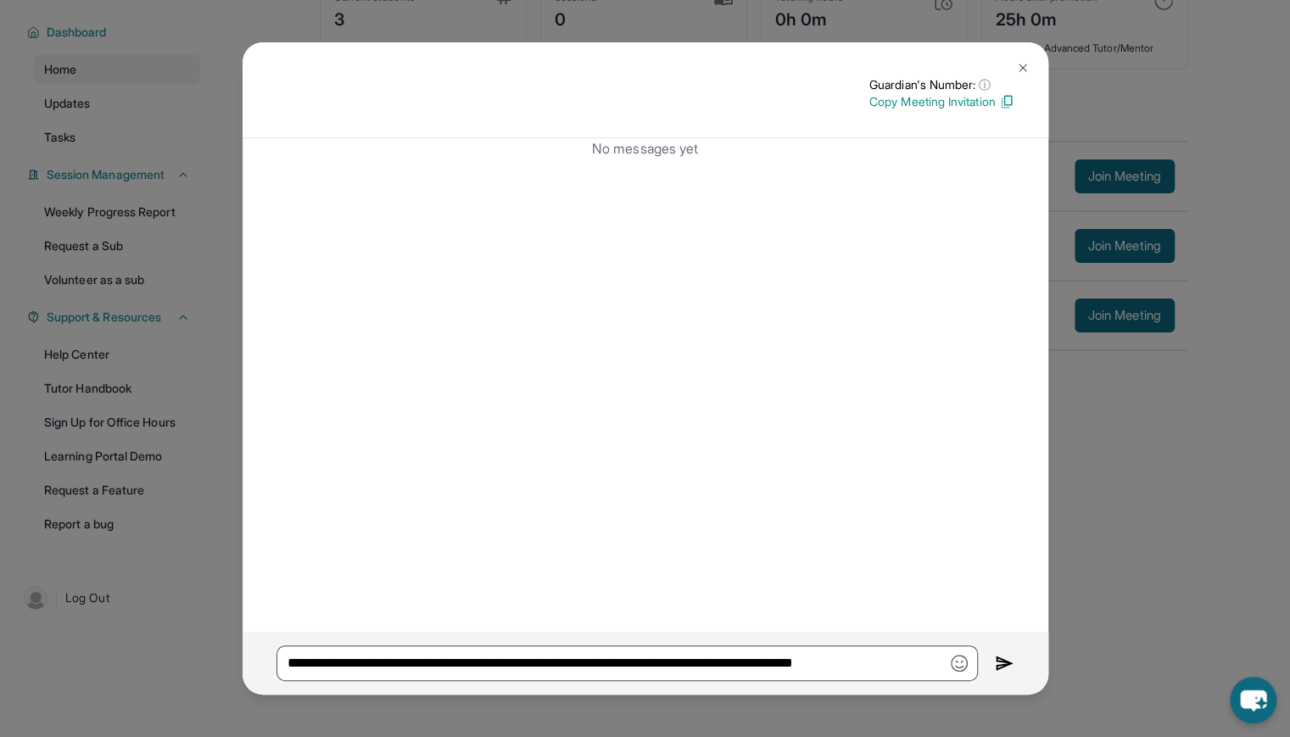
click at [1001, 661] on img at bounding box center [1005, 663] width 20 height 20
click at [1023, 69] on img at bounding box center [1023, 68] width 14 height 14
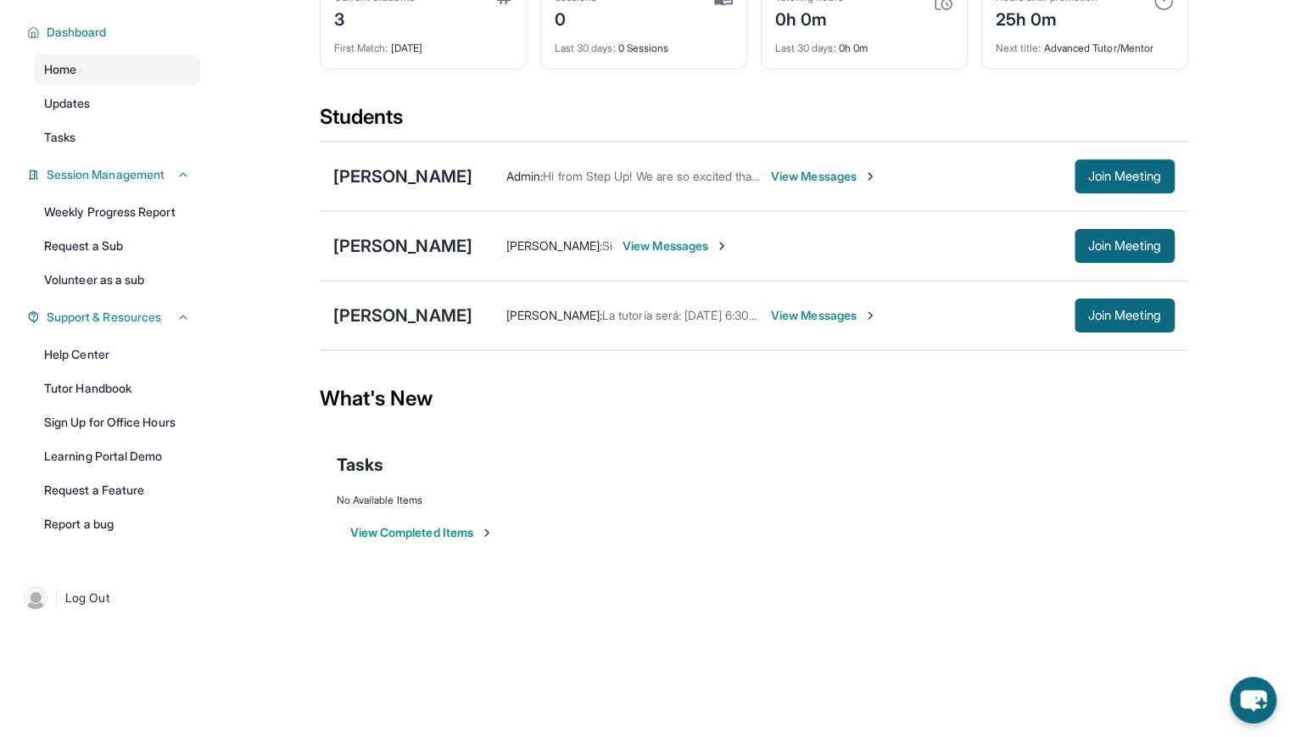
click at [651, 403] on div "What's New" at bounding box center [754, 398] width 869 height 75
click at [877, 316] on span "View Messages" at bounding box center [824, 315] width 106 height 17
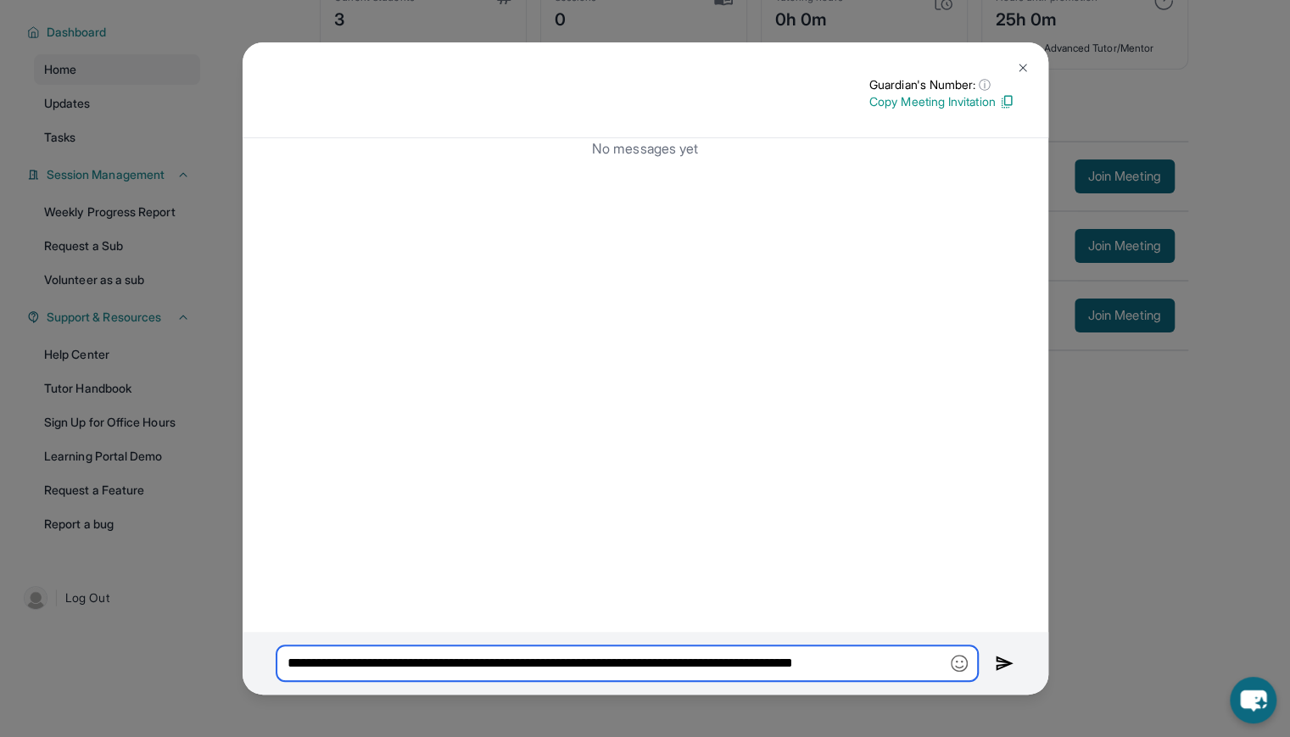
click at [780, 666] on input "**********" at bounding box center [627, 663] width 701 height 36
click at [1025, 70] on img at bounding box center [1023, 68] width 14 height 14
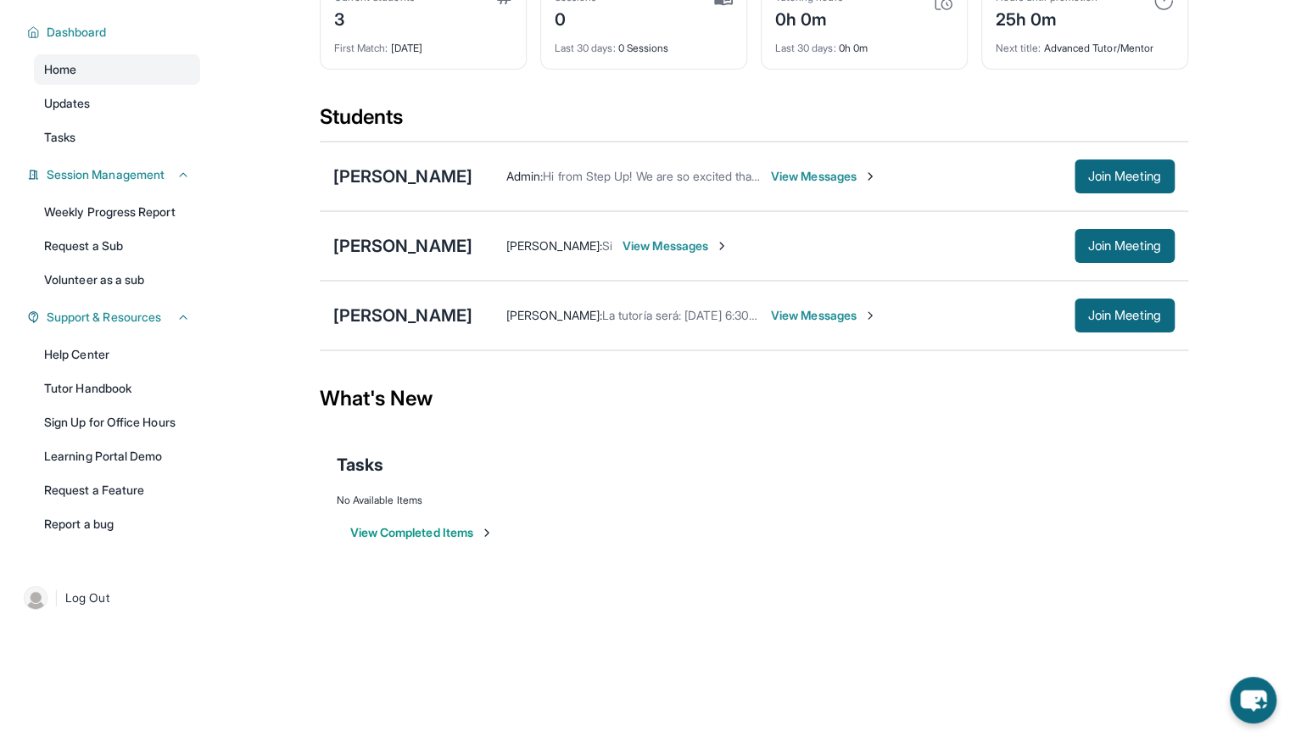
click at [877, 313] on span "View Messages" at bounding box center [824, 315] width 106 height 17
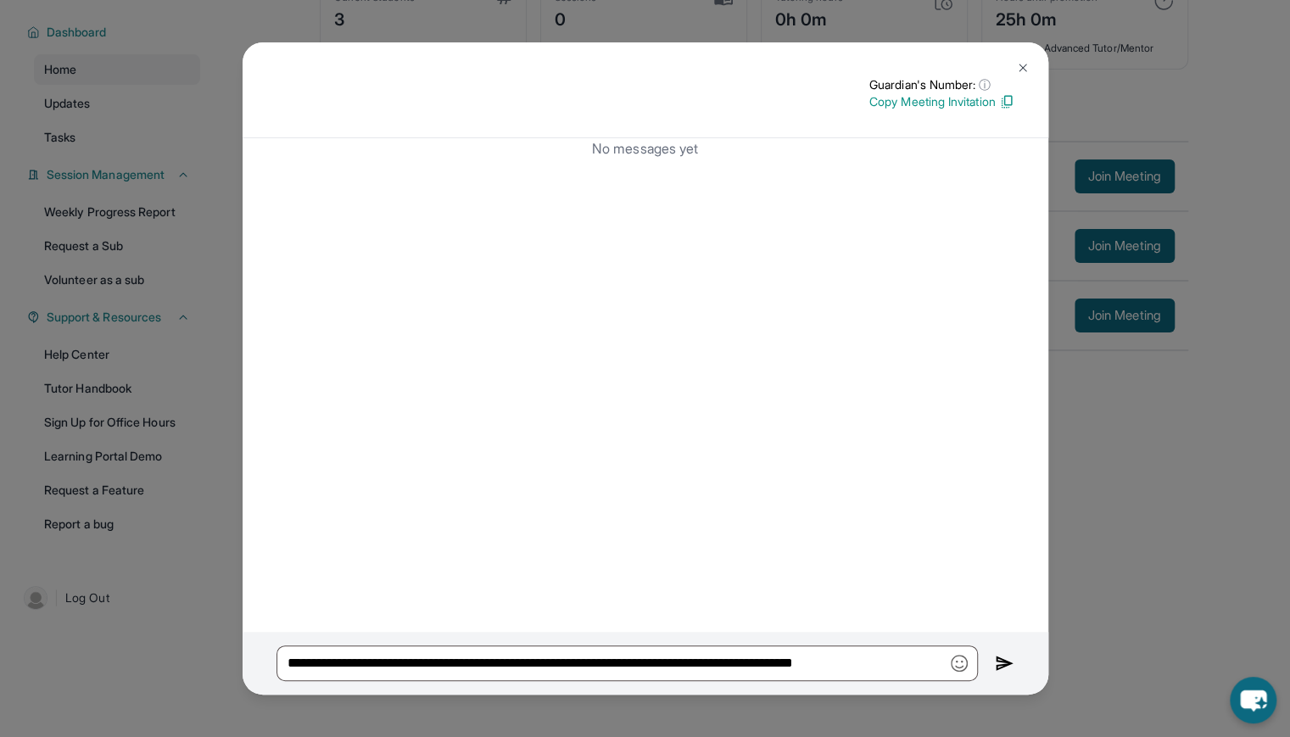
click at [1023, 67] on img at bounding box center [1023, 68] width 14 height 14
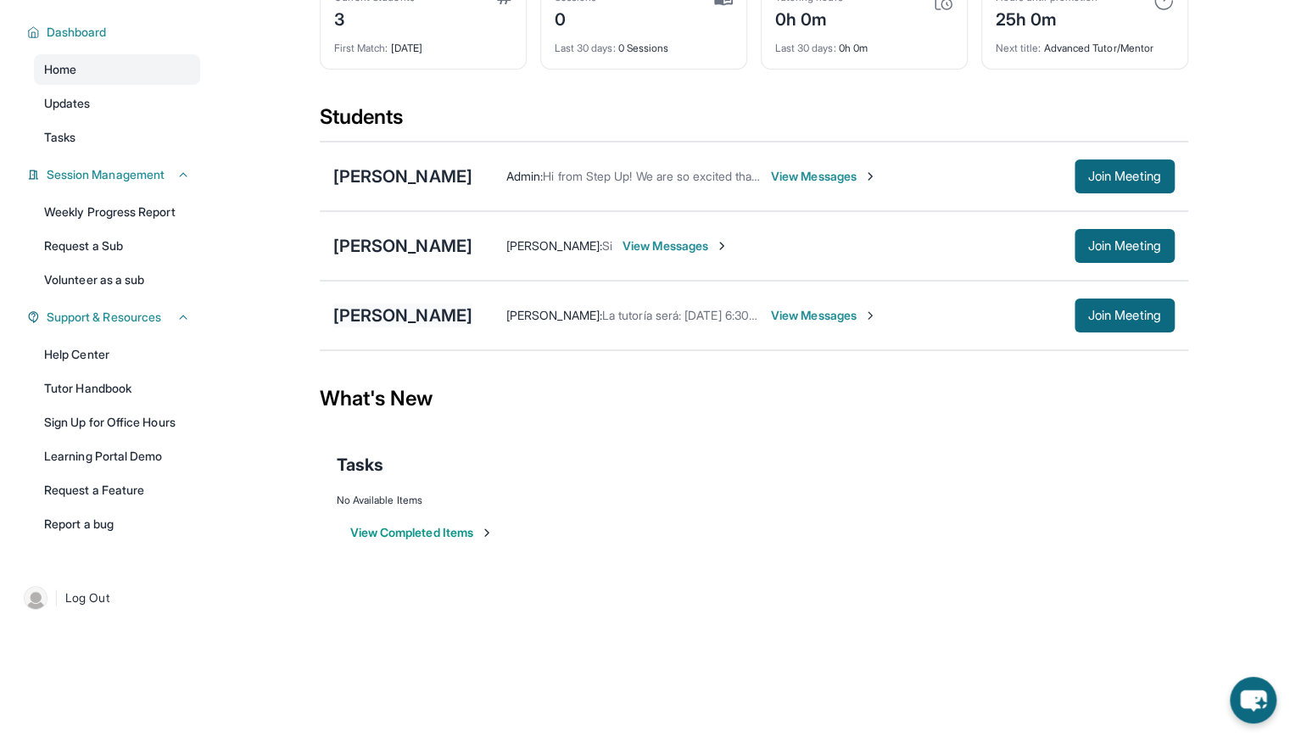
click at [472, 309] on div "[PERSON_NAME]" at bounding box center [402, 316] width 139 height 24
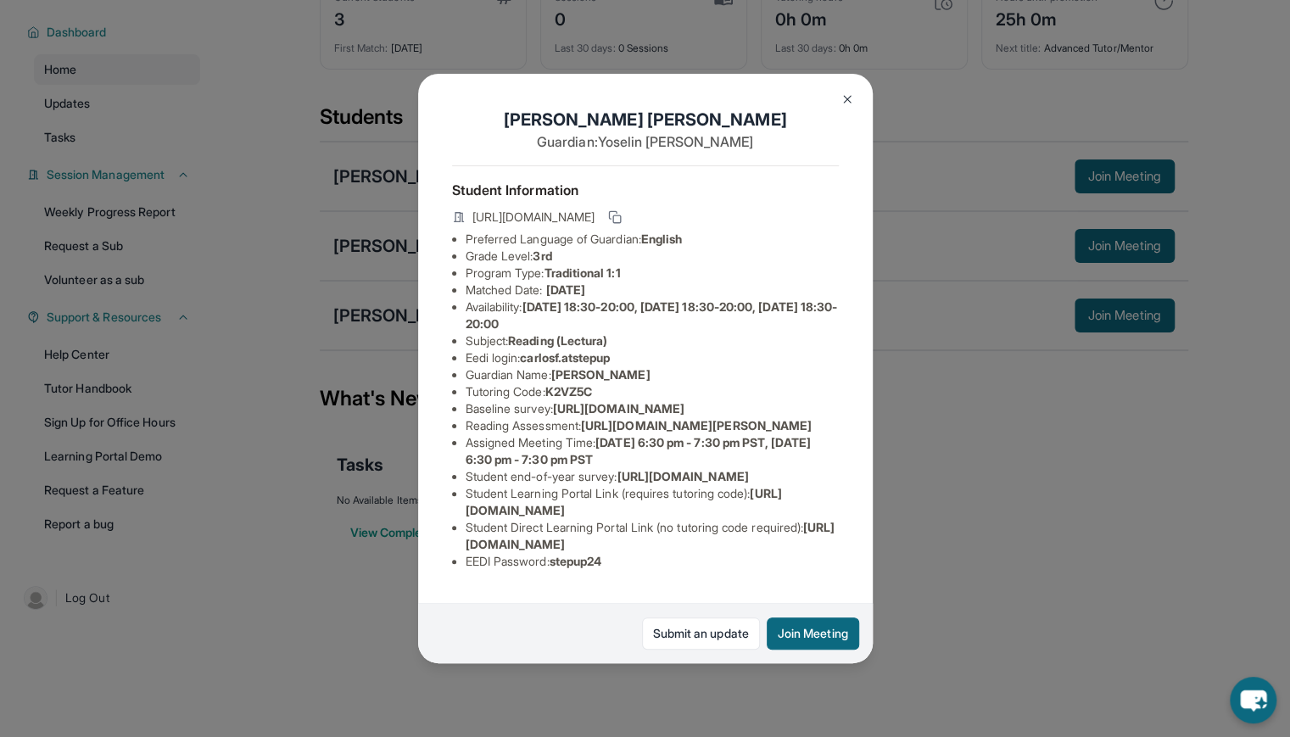
click at [455, 218] on icon at bounding box center [459, 217] width 14 height 14
click at [456, 221] on icon at bounding box center [459, 217] width 14 height 14
click at [926, 508] on div "Carlos Fernandez Jimenez Guardian: Yoselin Melgar Student Information https://s…" at bounding box center [645, 368] width 1290 height 737
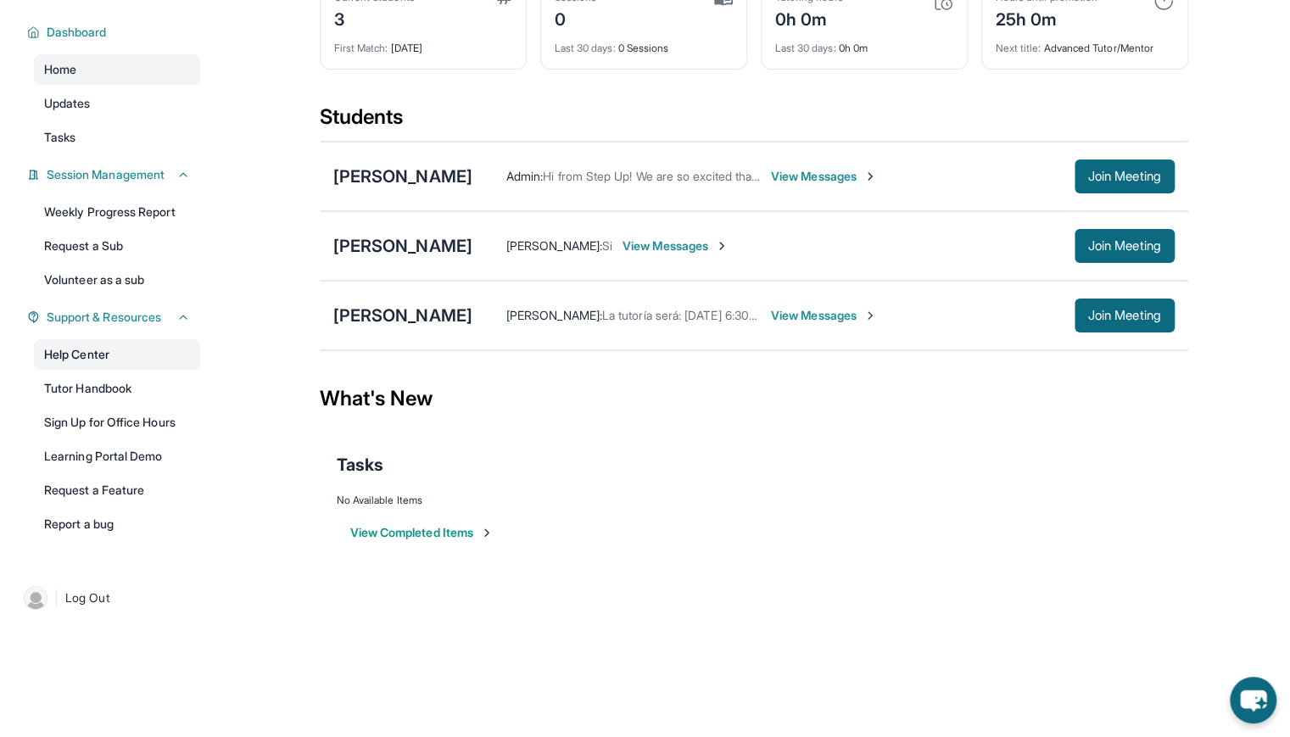
click at [115, 366] on link "Help Center" at bounding box center [117, 354] width 166 height 31
click at [111, 389] on link "Tutor Handbook" at bounding box center [117, 388] width 166 height 31
click at [103, 352] on link "Help Center" at bounding box center [117, 354] width 166 height 31
